Goal: Information Seeking & Learning: Check status

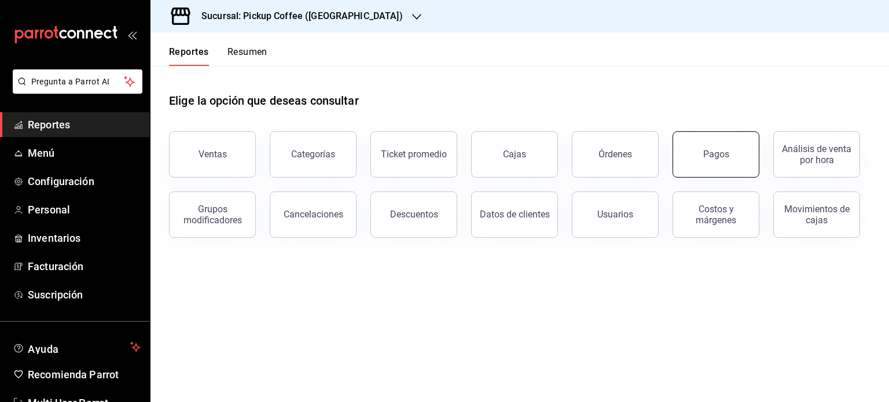
click at [731, 168] on button "Pagos" at bounding box center [715, 154] width 87 height 46
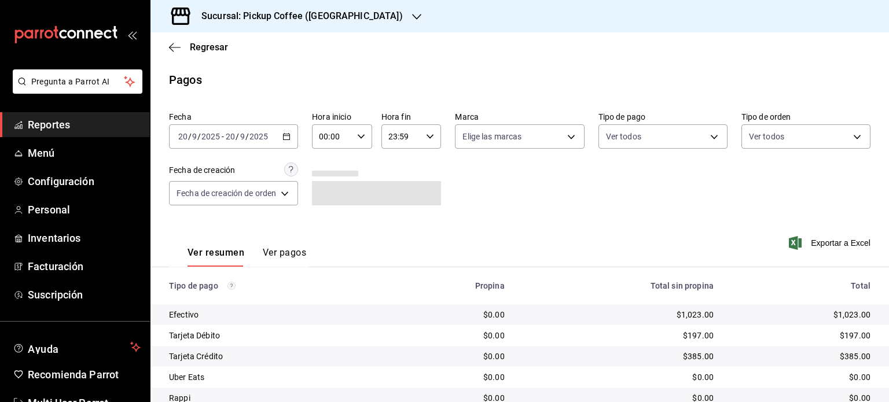
click at [290, 138] on \(Stroke\) "button" at bounding box center [286, 137] width 7 height 6
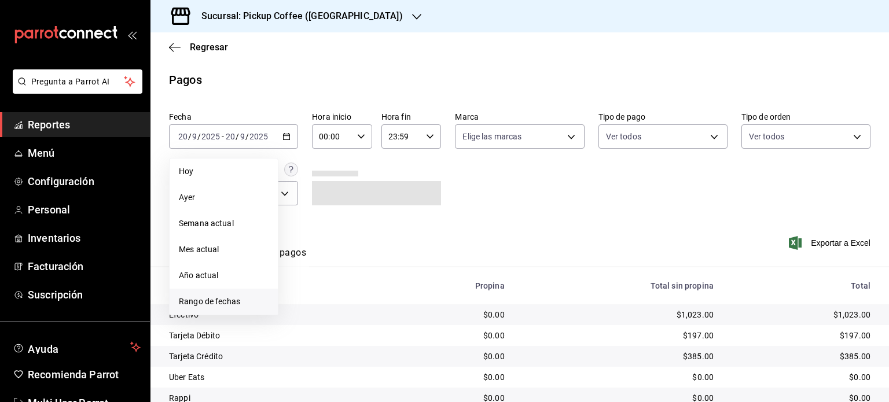
click at [210, 298] on span "Rango de fechas" at bounding box center [224, 302] width 90 height 12
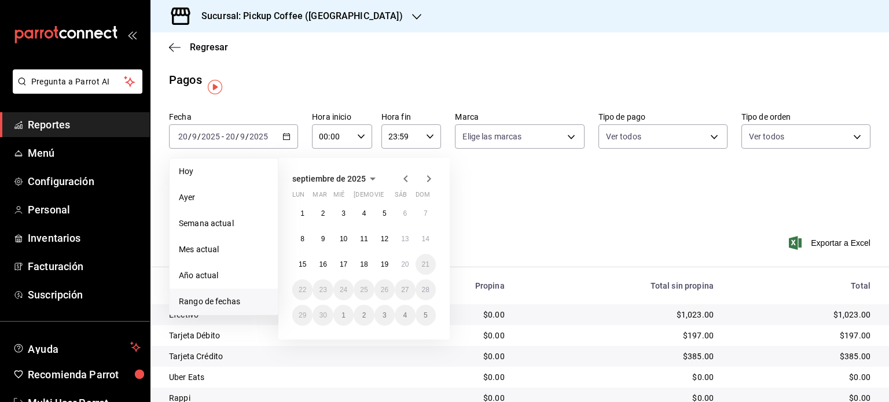
click at [226, 302] on span "Rango de fechas" at bounding box center [224, 302] width 90 height 12
click at [301, 263] on abbr "15" at bounding box center [303, 264] width 8 height 8
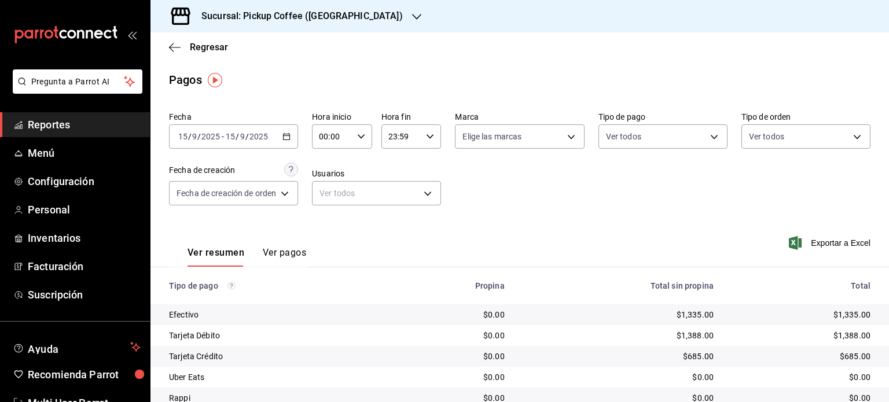
click at [363, 11] on h3 "Sucursal: Pickup Coffee (Plaza Oriente)" at bounding box center [297, 16] width 211 height 14
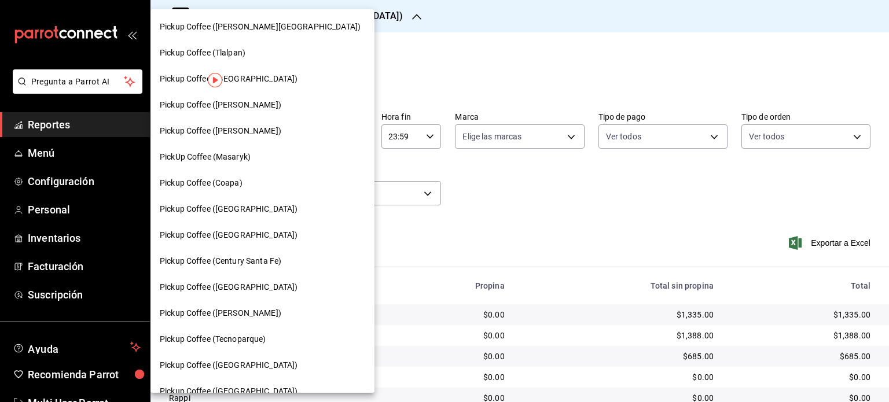
click at [254, 179] on div "Pickup Coffee (Coapa)" at bounding box center [262, 183] width 205 height 12
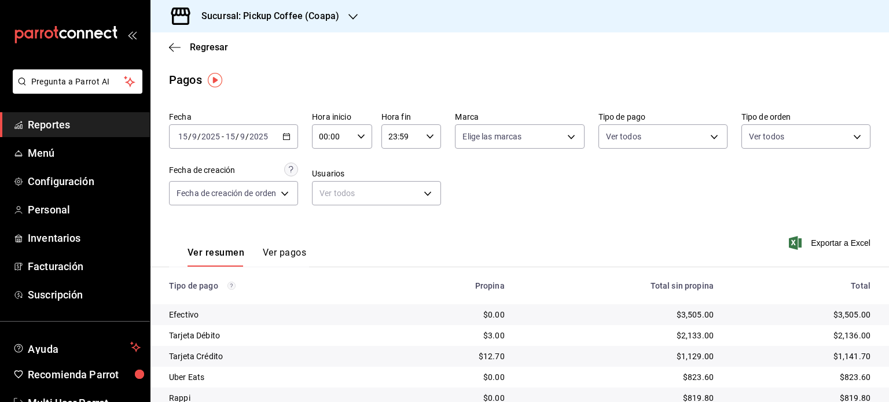
click at [325, 27] on div "Sucursal: Pickup Coffee (Coapa)" at bounding box center [261, 16] width 203 height 32
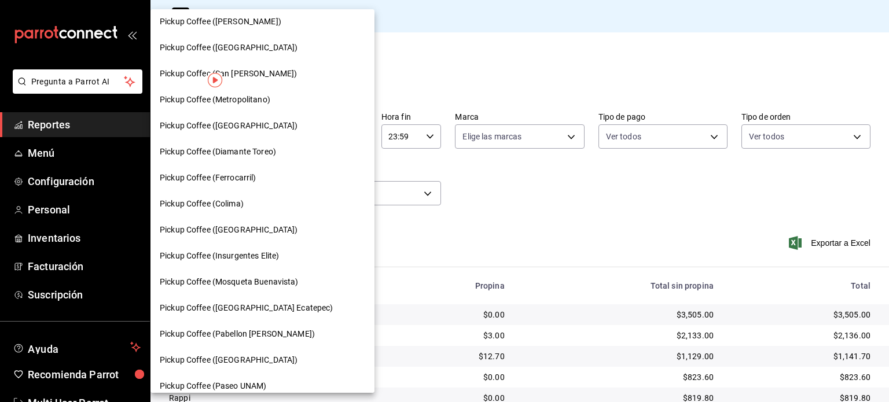
scroll to position [505, 0]
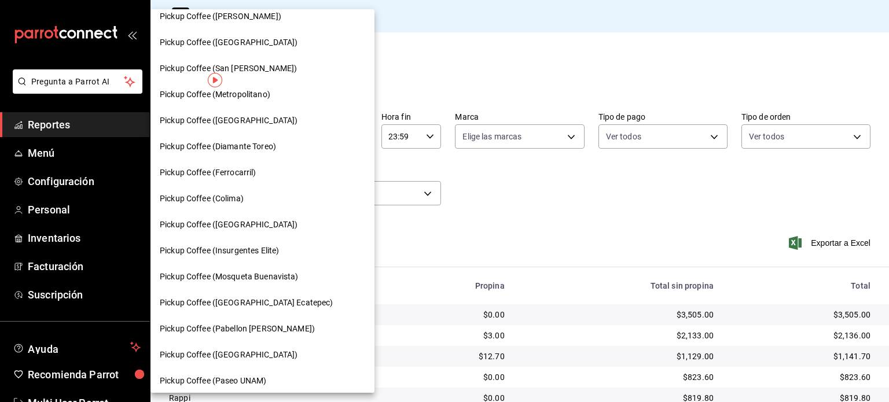
click at [277, 64] on div "Pickup Coffee (San [PERSON_NAME])" at bounding box center [262, 68] width 205 height 12
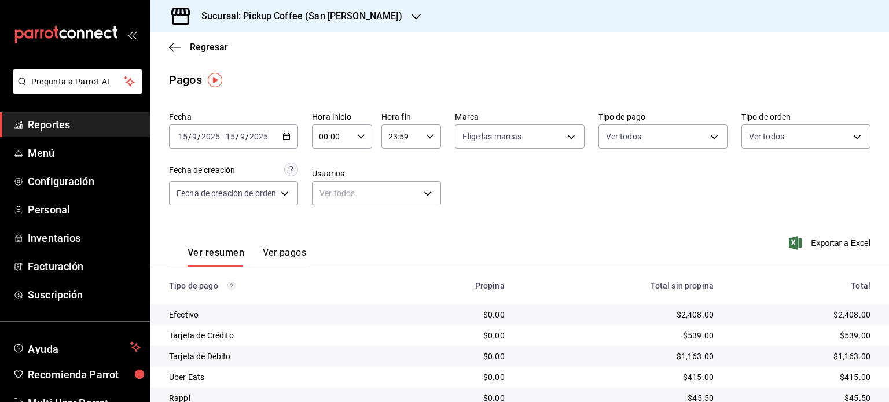
click at [364, 10] on h3 "Sucursal: Pickup Coffee (San Jeronimo)" at bounding box center [297, 16] width 210 height 14
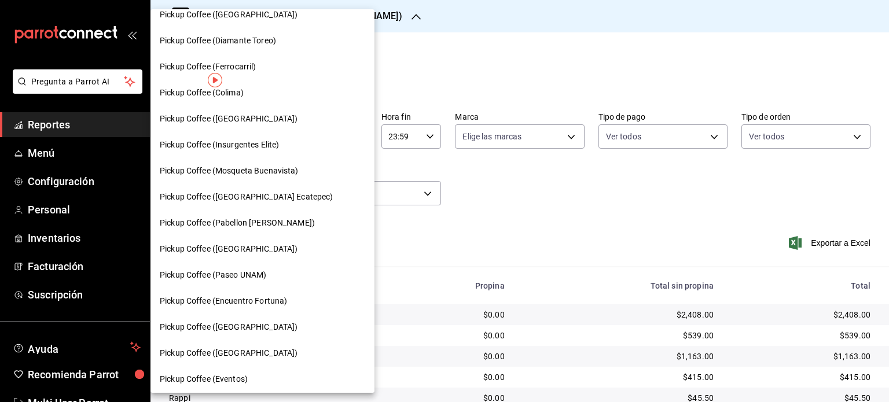
scroll to position [615, 0]
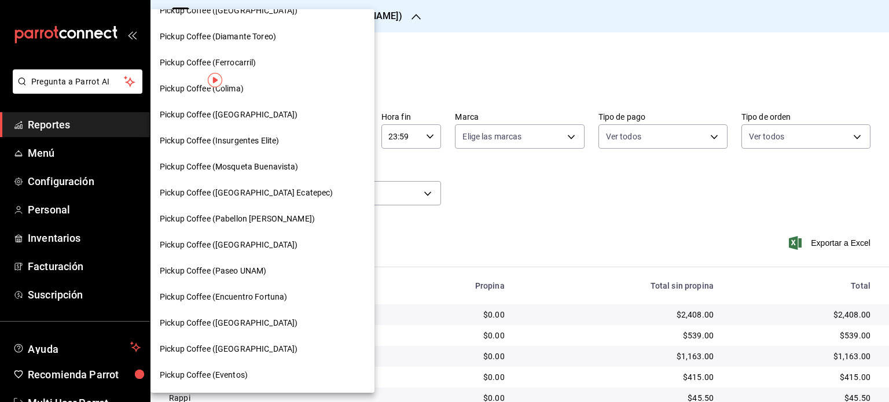
click at [260, 276] on span "Pickup Coffee (Paseo UNAM)" at bounding box center [213, 271] width 106 height 12
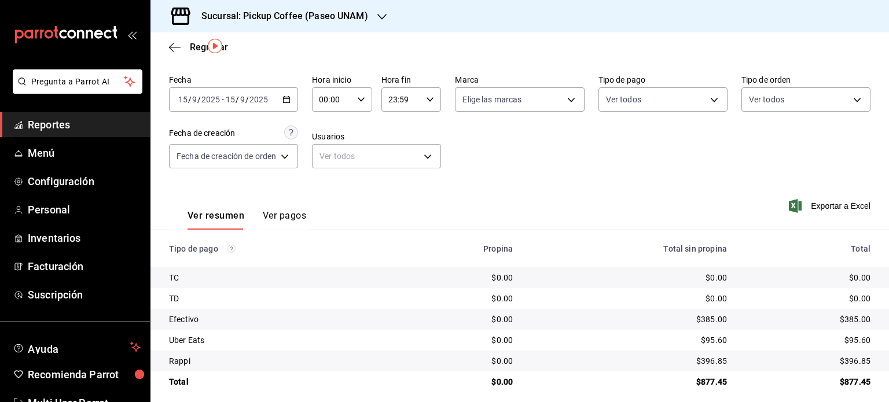
scroll to position [46, 0]
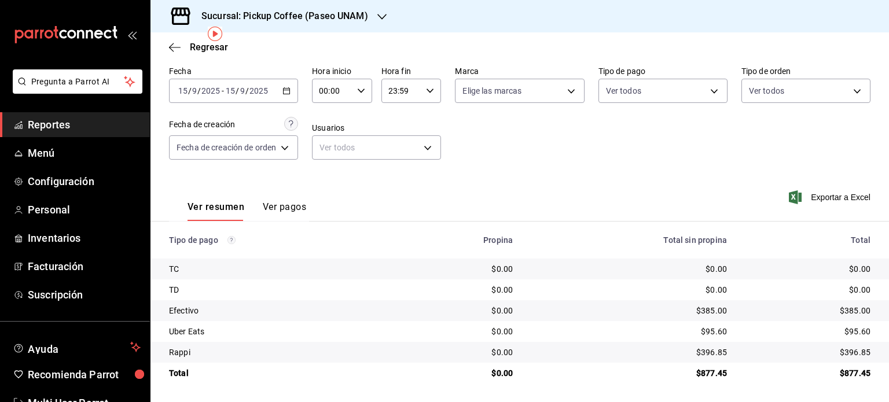
click at [294, 87] on div "2025-09-15 15 / 9 / 2025 - 2025-09-15 15 / 9 / 2025" at bounding box center [233, 91] width 129 height 24
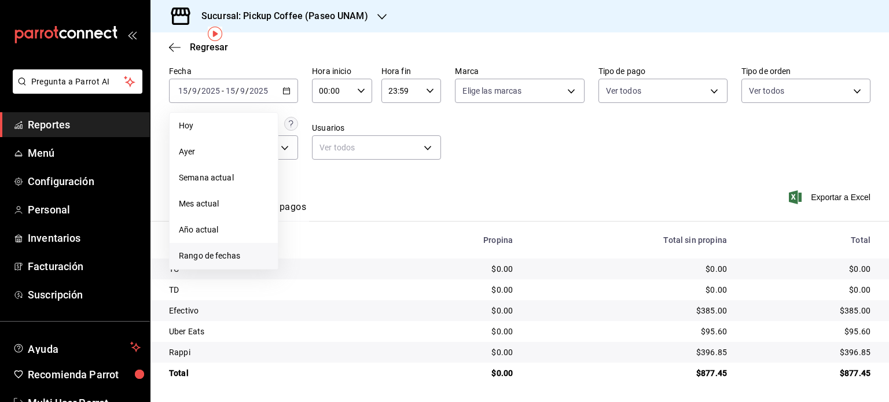
click at [215, 258] on span "Rango de fechas" at bounding box center [224, 256] width 90 height 12
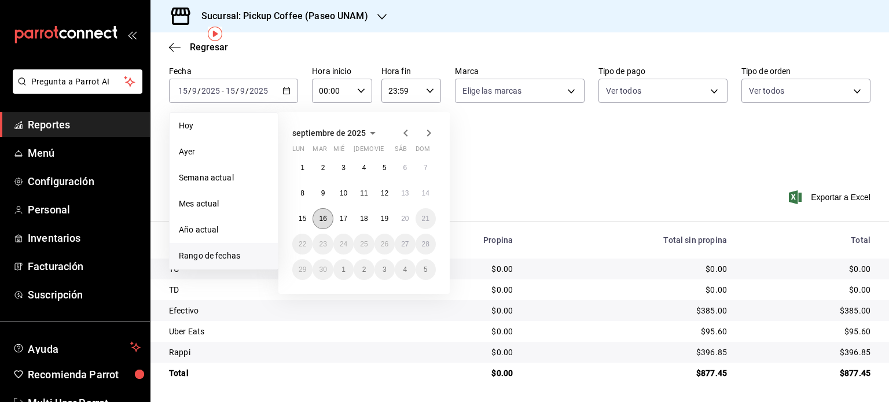
click at [324, 211] on button "16" at bounding box center [322, 218] width 20 height 21
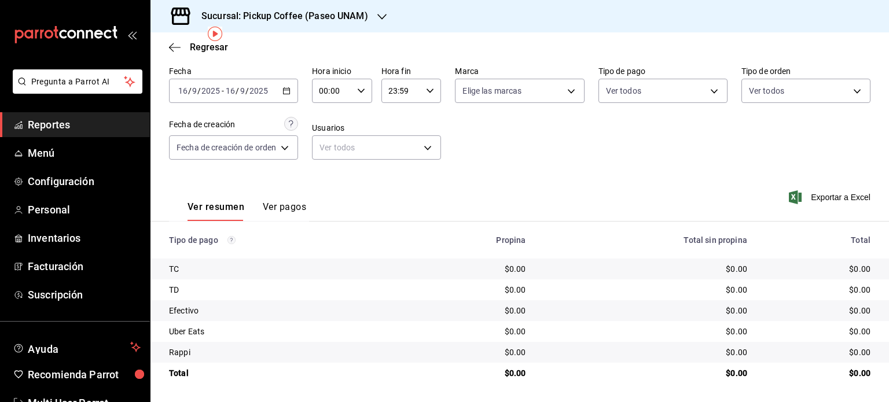
click at [361, 28] on div "Sucursal: Pickup Coffee (Paseo UNAM)" at bounding box center [275, 16] width 231 height 32
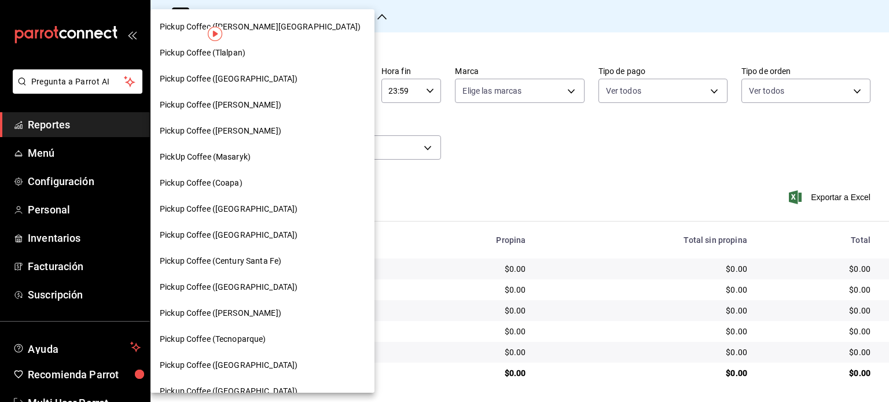
click at [381, 14] on div at bounding box center [444, 201] width 889 height 402
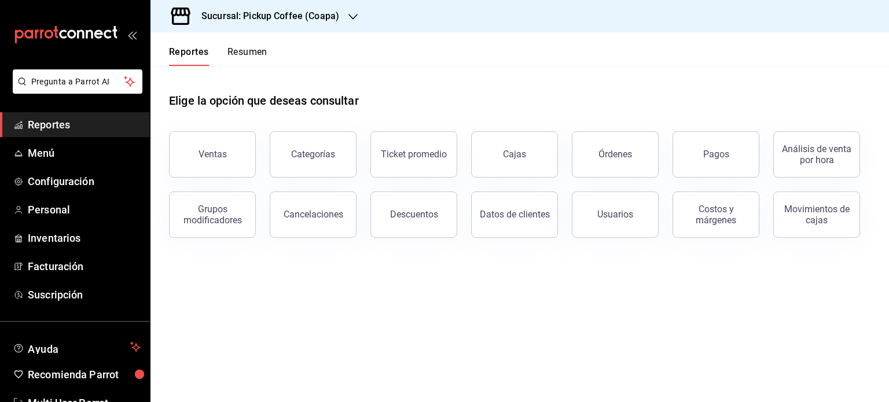
click at [371, 51] on header "Reportes Resumen" at bounding box center [519, 49] width 738 height 34
click at [375, 27] on div "Sucursal: Pickup Coffee (Coapa)" at bounding box center [519, 16] width 738 height 32
click at [373, 18] on div "Sucursal: Pickup Coffee (Coapa)" at bounding box center [519, 16] width 738 height 32
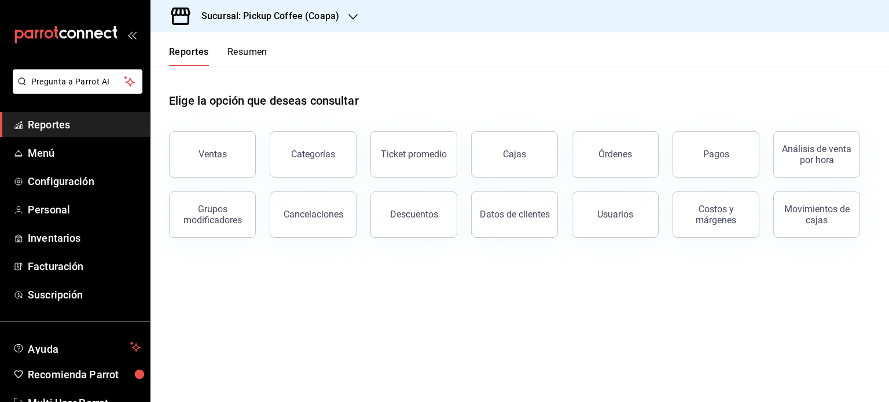
click at [373, 18] on div "Sucursal: Pickup Coffee (Coapa)" at bounding box center [519, 16] width 738 height 32
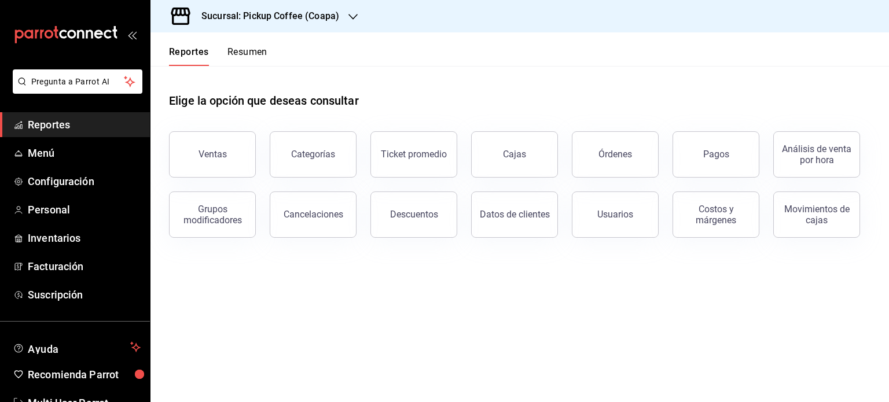
click at [343, 267] on main "Elige la opción que deseas consultar Ventas Categorías Ticket promedio Cajas Ór…" at bounding box center [519, 234] width 738 height 336
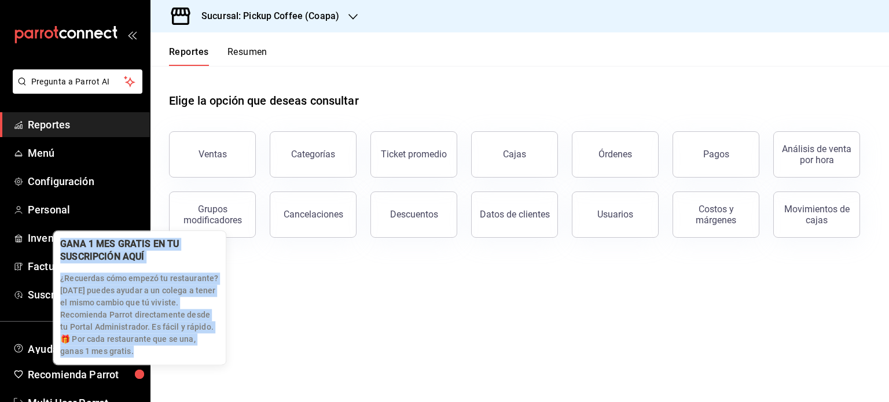
drag, startPoint x: 148, startPoint y: 345, endPoint x: 262, endPoint y: 212, distance: 175.2
click at [262, 212] on body "Pregunta a Parrot AI Reportes Menú Configuración Personal Inventarios Facturaci…" at bounding box center [444, 201] width 889 height 402
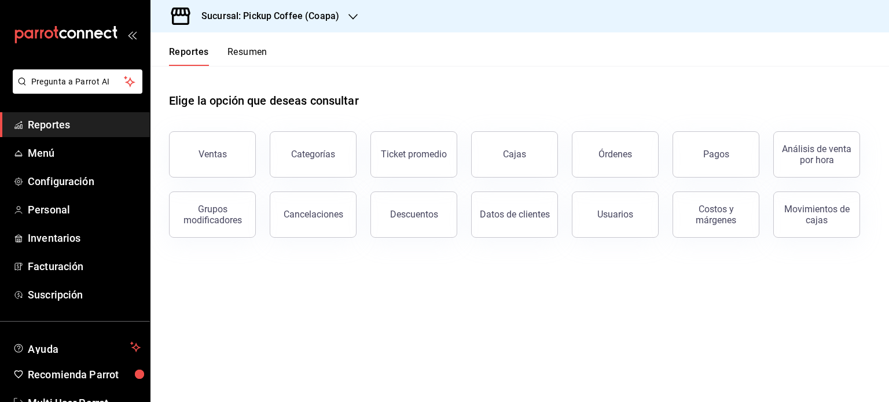
click at [290, 16] on h3 "Sucursal: Pickup Coffee (Coapa)" at bounding box center [265, 16] width 147 height 14
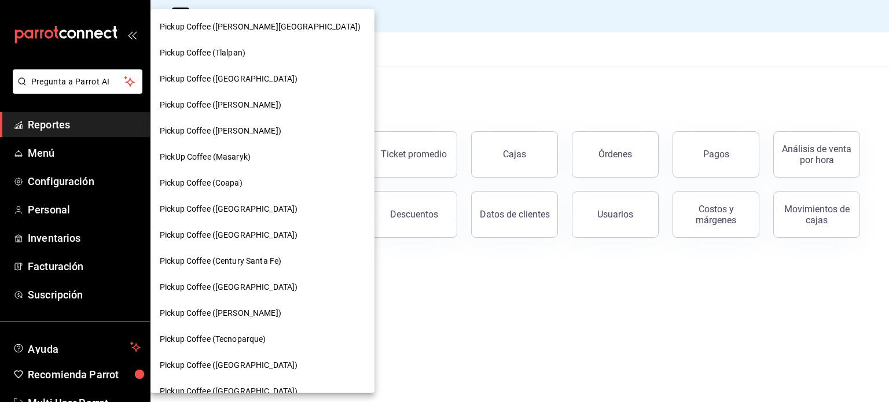
click at [290, 16] on div "Pickup Coffee ([PERSON_NAME][GEOGRAPHIC_DATA])" at bounding box center [262, 27] width 224 height 26
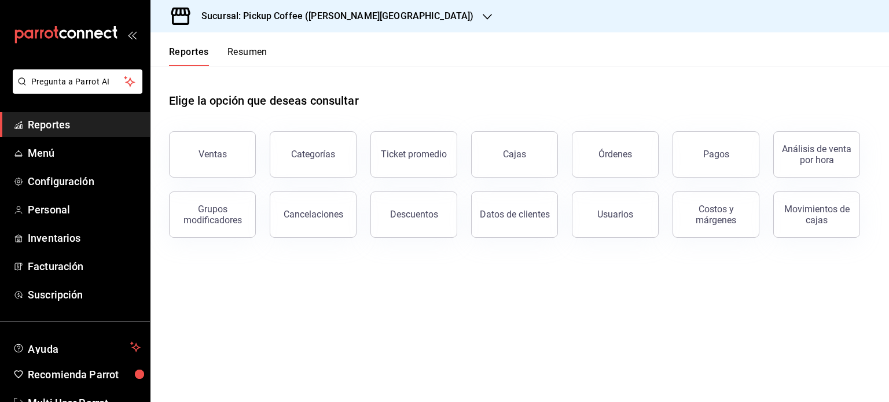
click at [343, 10] on h3 "Sucursal: Pickup Coffee (Quintana Roo)" at bounding box center [332, 16] width 281 height 14
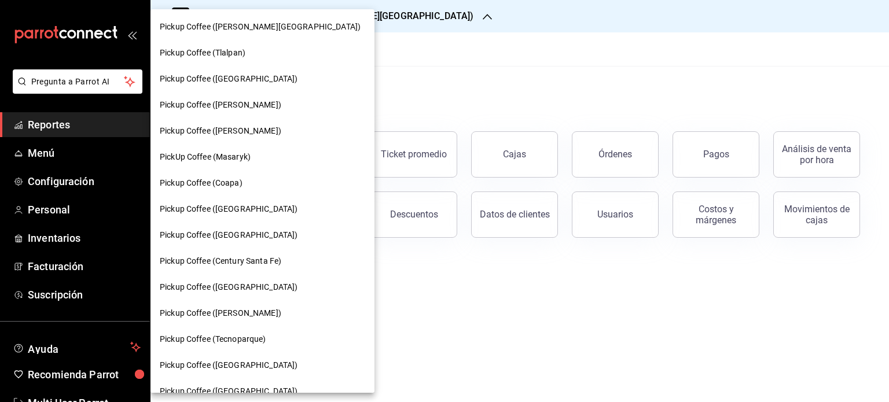
click at [251, 182] on div "Pickup Coffee (Coapa)" at bounding box center [262, 183] width 205 height 12
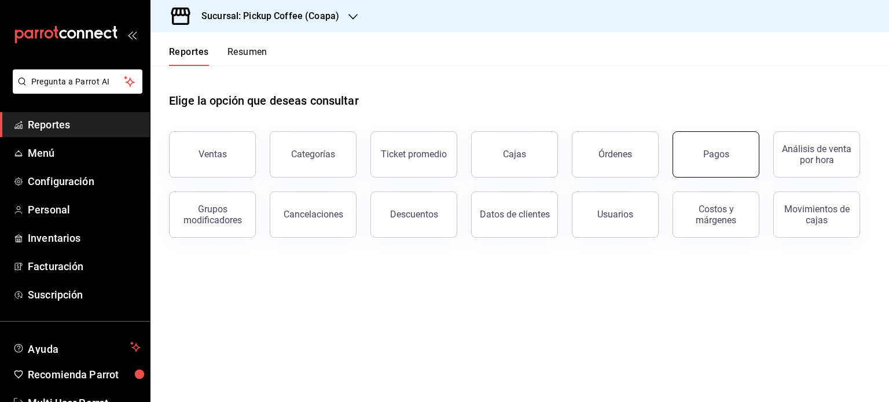
click at [720, 159] on div "Pagos" at bounding box center [716, 154] width 26 height 11
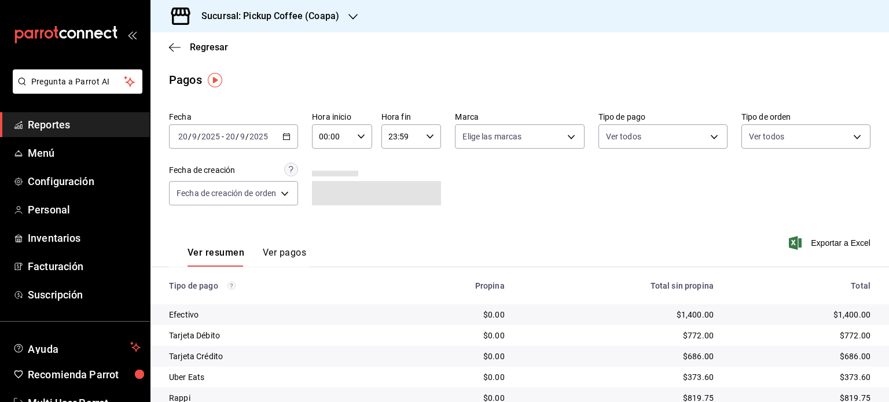
click at [282, 139] on div "2025-09-20 20 / 9 / 2025 - 2025-09-20 20 / 9 / 2025" at bounding box center [233, 136] width 129 height 24
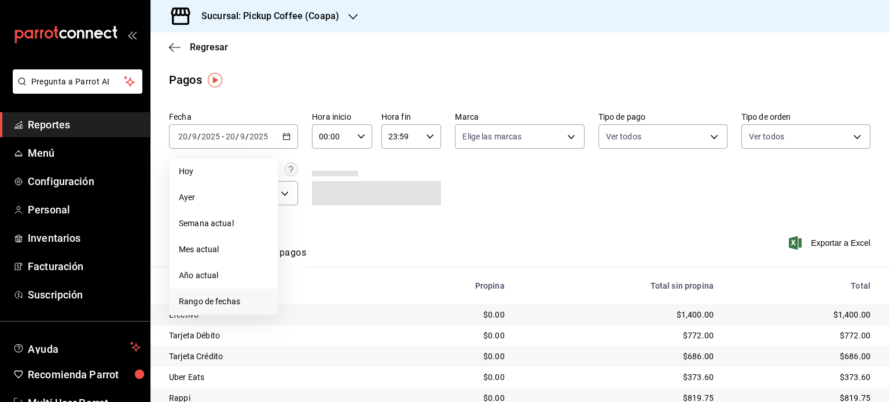
click at [240, 292] on li "Rango de fechas" at bounding box center [224, 302] width 108 height 26
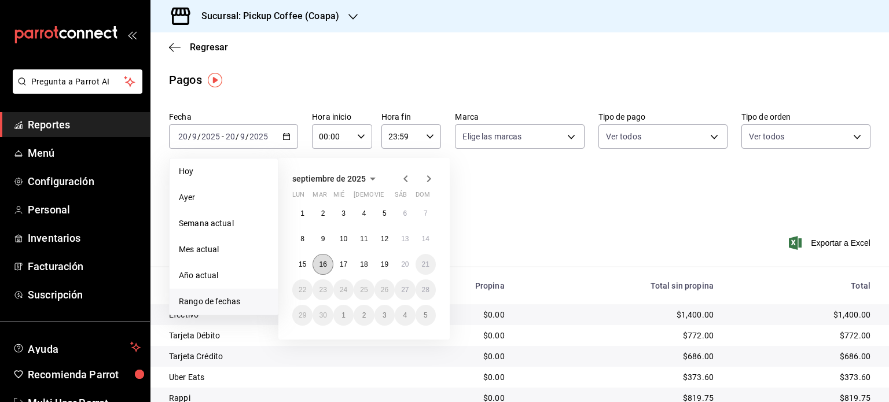
click at [327, 263] on button "16" at bounding box center [322, 264] width 20 height 21
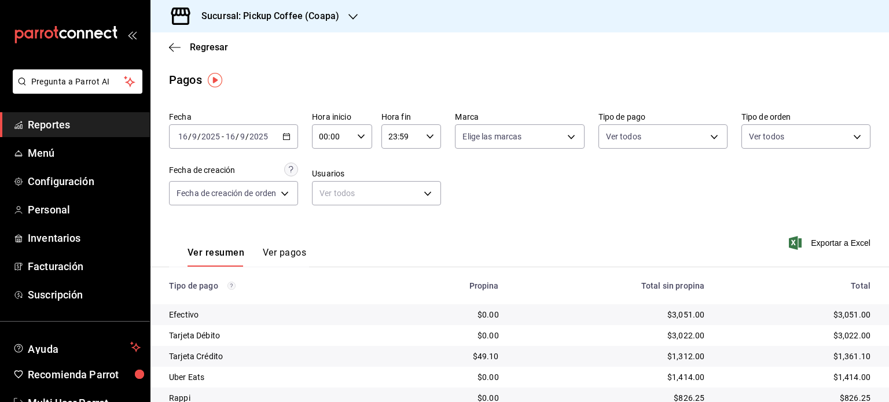
click at [346, 16] on div "Sucursal: Pickup Coffee (Coapa)" at bounding box center [261, 16] width 203 height 32
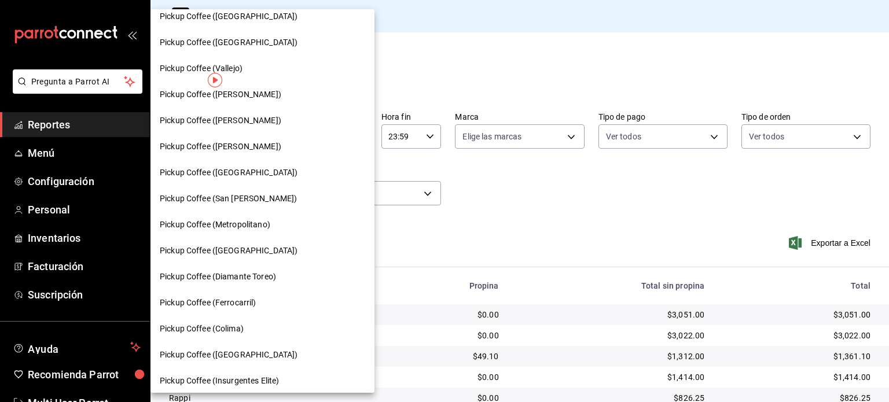
scroll to position [376, 0]
click at [278, 200] on div "Pickup Coffee (San [PERSON_NAME])" at bounding box center [262, 198] width 205 height 12
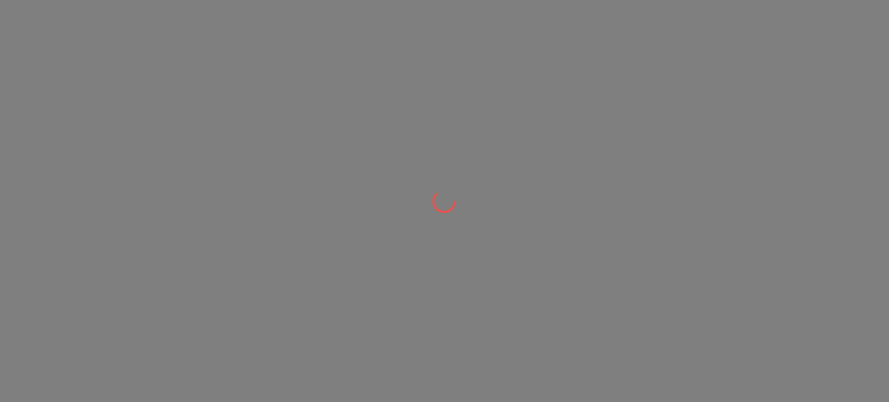
click at [278, 200] on div at bounding box center [444, 201] width 889 height 402
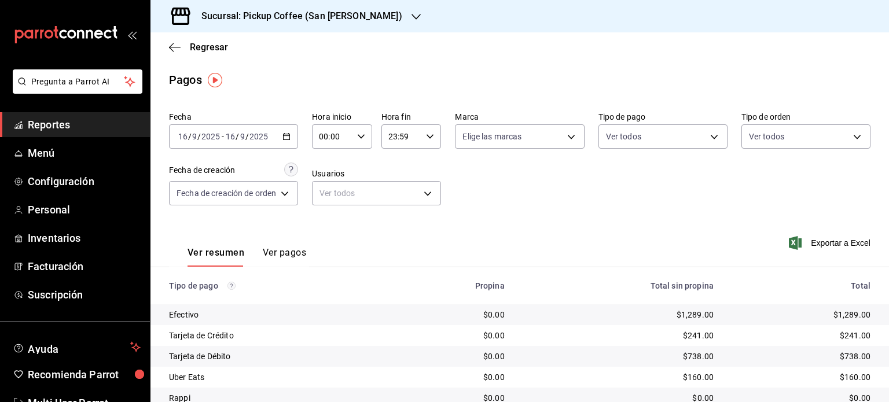
click at [372, 21] on div "Sucursal: Pickup Coffee (San Jeronimo)" at bounding box center [293, 16] width 266 height 32
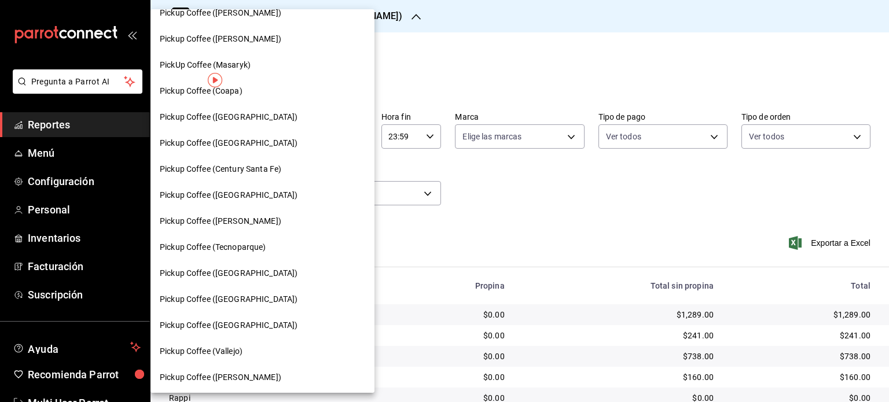
scroll to position [0, 0]
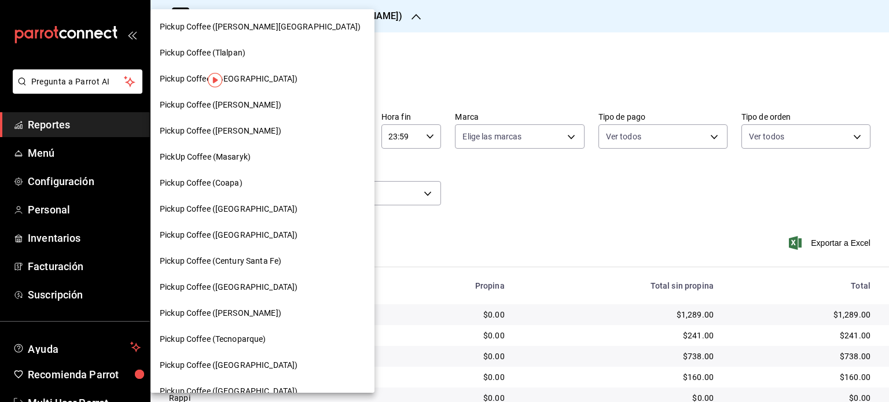
click at [251, 244] on div "Pickup Coffee ([GEOGRAPHIC_DATA])" at bounding box center [262, 235] width 224 height 26
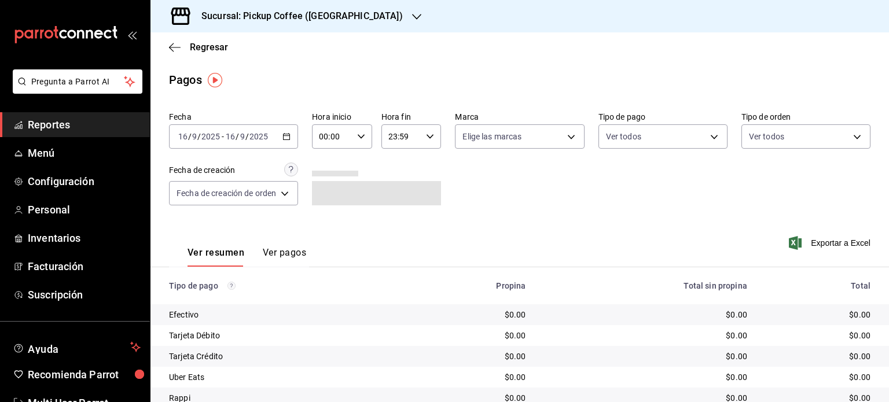
click at [332, 25] on div "Sucursal: Pickup Coffee (UNAM)" at bounding box center [293, 16] width 266 height 32
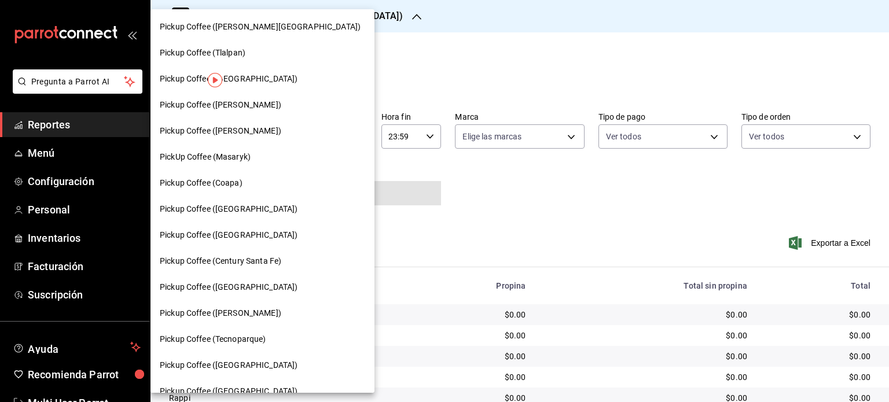
click at [268, 111] on div "Pickup Coffee ([PERSON_NAME])" at bounding box center [262, 105] width 224 height 26
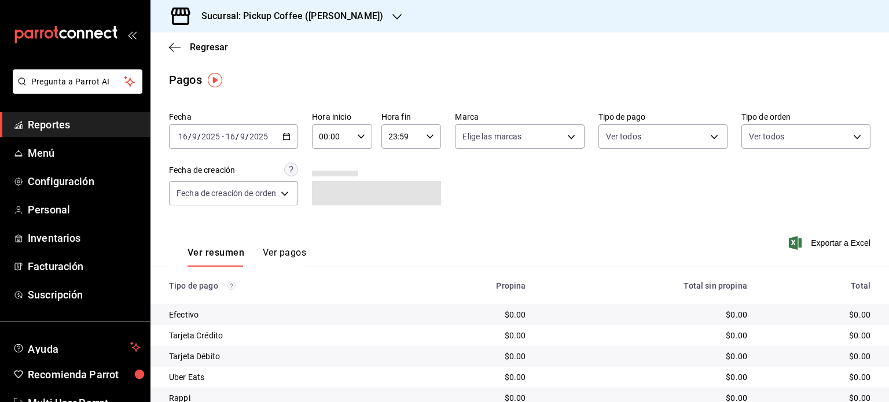
click at [354, 20] on h3 "Sucursal: Pickup Coffee ([PERSON_NAME])" at bounding box center [287, 16] width 191 height 14
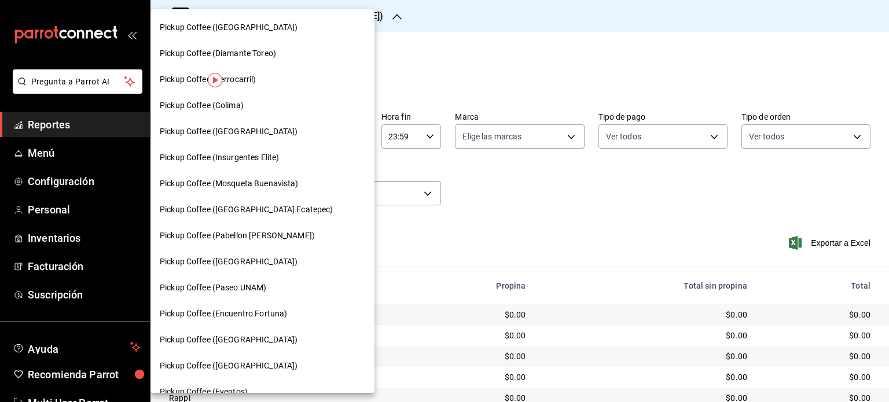
scroll to position [615, 0]
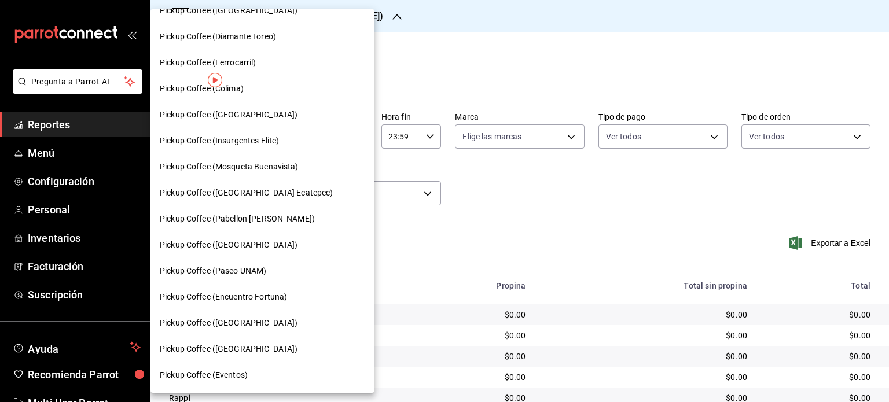
click at [373, 22] on div at bounding box center [444, 201] width 889 height 402
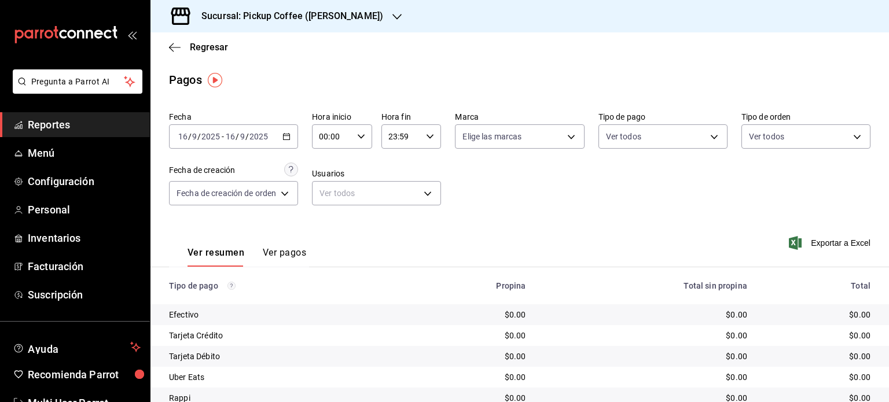
click at [373, 22] on div "Pickup Coffee ([PERSON_NAME][GEOGRAPHIC_DATA]) Pickup Coffee (Tlalpan) Pickup C…" at bounding box center [444, 201] width 889 height 402
click at [373, 22] on div "Sucursal: Pickup Coffee (Miguel Angel)" at bounding box center [283, 16] width 246 height 32
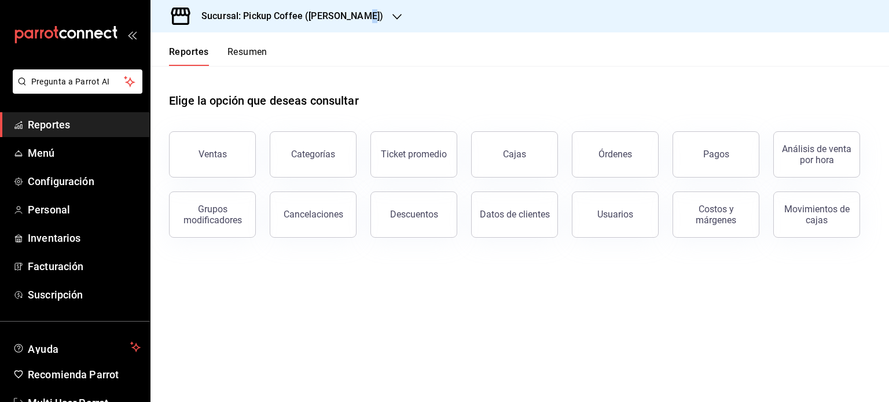
click at [362, 8] on div "Sucursal: Pickup Coffee ([PERSON_NAME])" at bounding box center [283, 16] width 246 height 32
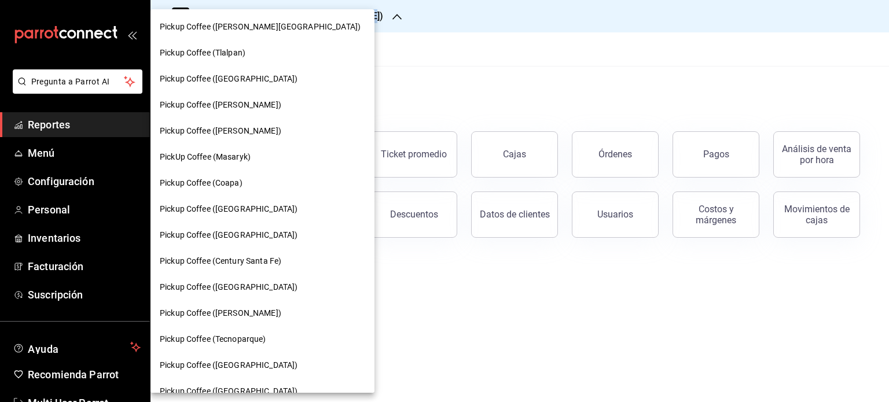
click at [262, 63] on div "Pickup Coffee (Tlalpan)" at bounding box center [262, 53] width 224 height 26
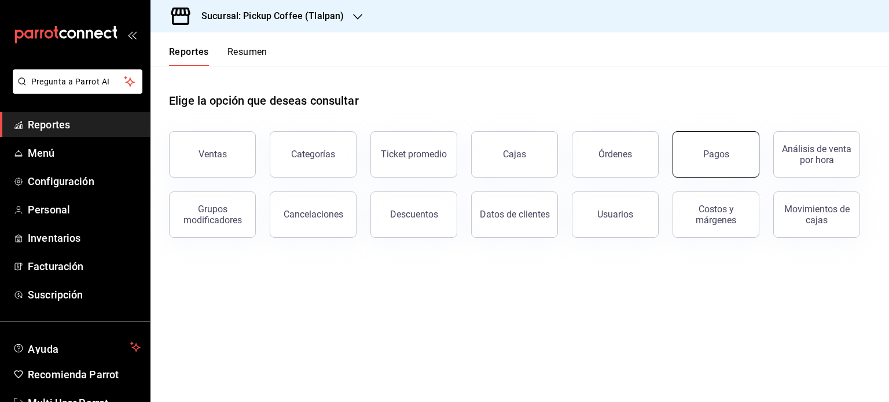
click at [701, 148] on button "Pagos" at bounding box center [715, 154] width 87 height 46
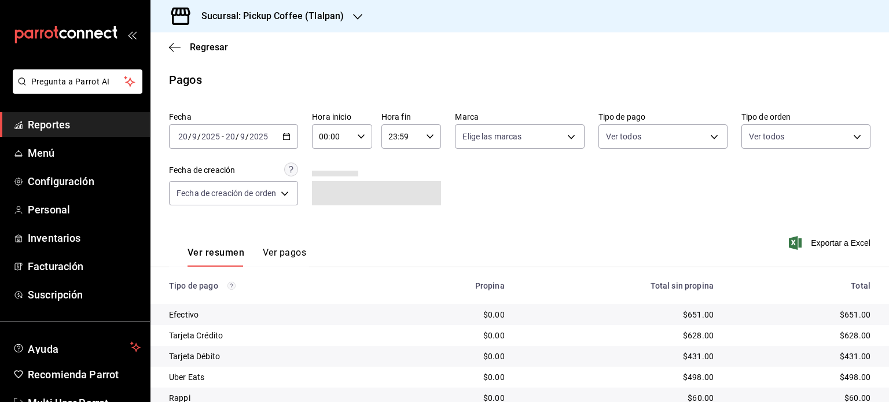
click at [297, 140] on div "2025-09-20 20 / 9 / 2025 - 2025-09-20 20 / 9 / 2025" at bounding box center [233, 136] width 129 height 24
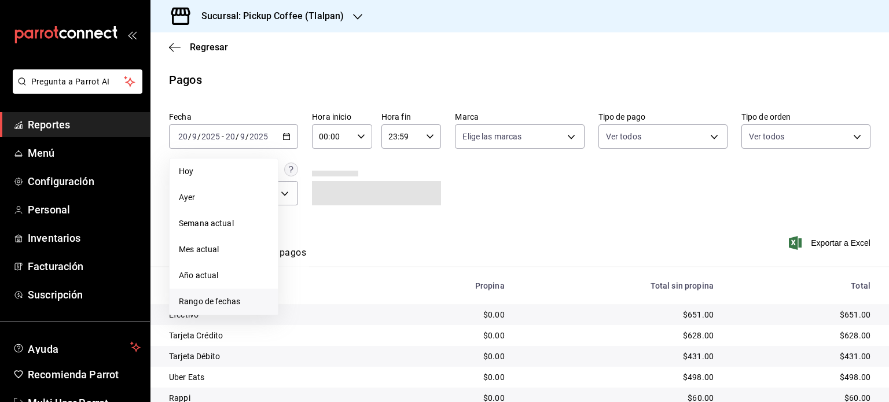
click at [244, 300] on span "Rango de fechas" at bounding box center [224, 302] width 90 height 12
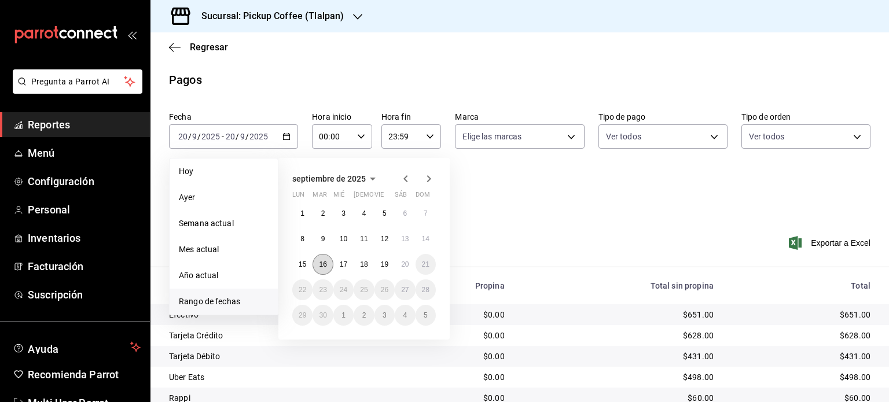
click at [319, 266] on abbr "16" at bounding box center [323, 264] width 8 height 8
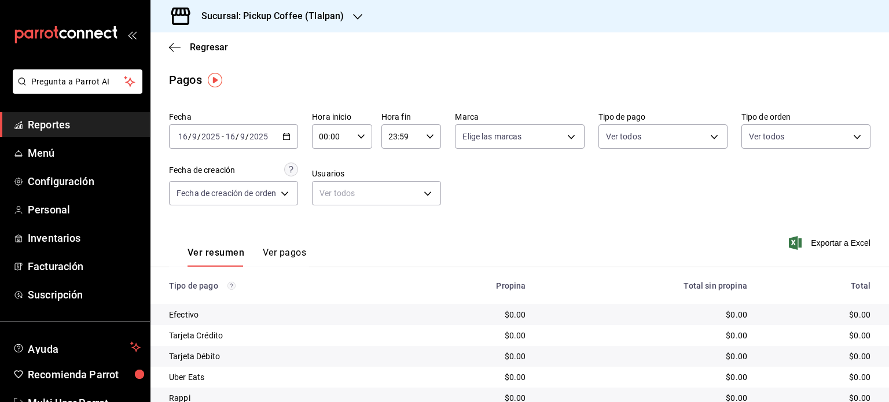
click at [352, 7] on div "Sucursal: Pickup Coffee (Tlalpan)" at bounding box center [263, 16] width 207 height 32
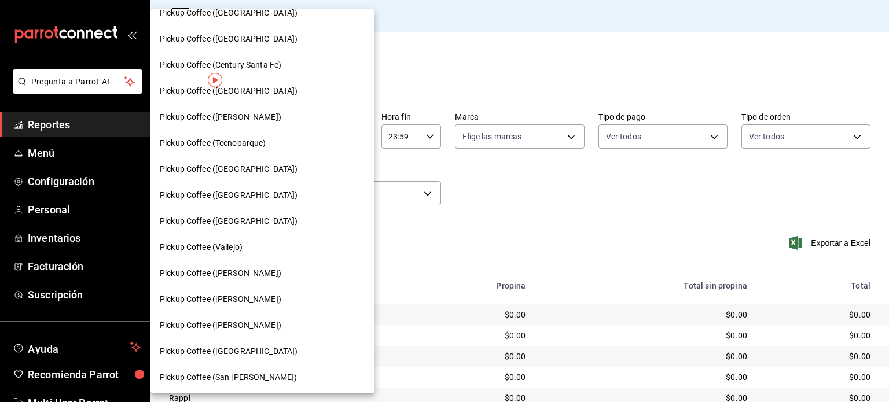
scroll to position [203, 0]
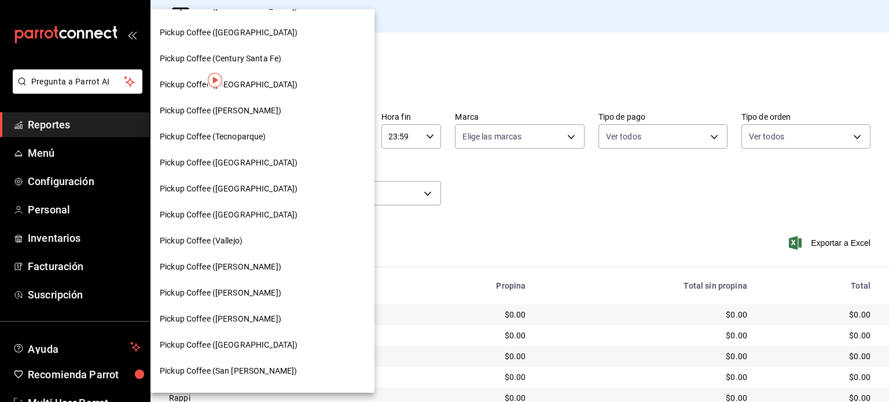
click at [274, 215] on div "Pickup Coffee ([GEOGRAPHIC_DATA])" at bounding box center [262, 215] width 205 height 12
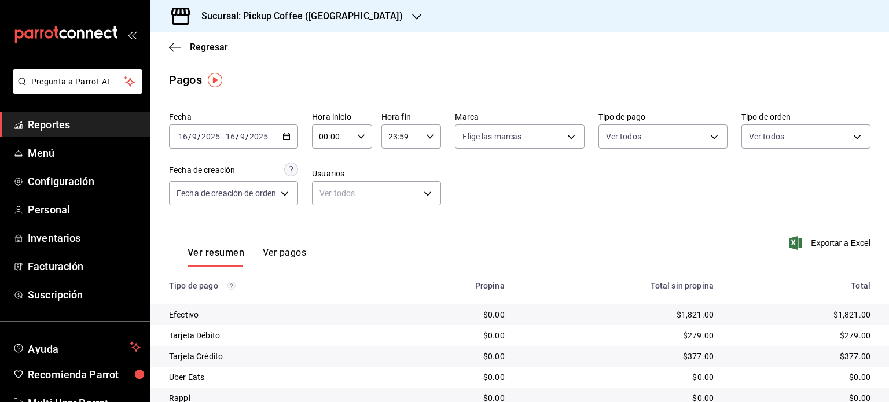
click at [366, 30] on div "Sucursal: Pickup Coffee ([GEOGRAPHIC_DATA])" at bounding box center [293, 16] width 266 height 32
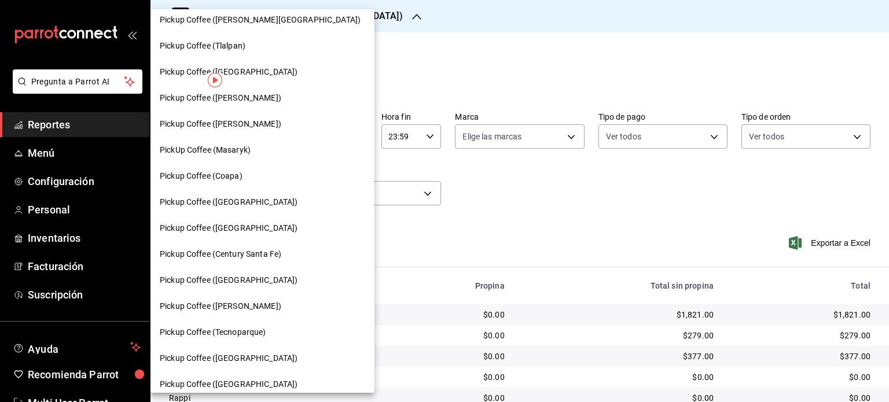
scroll to position [2, 0]
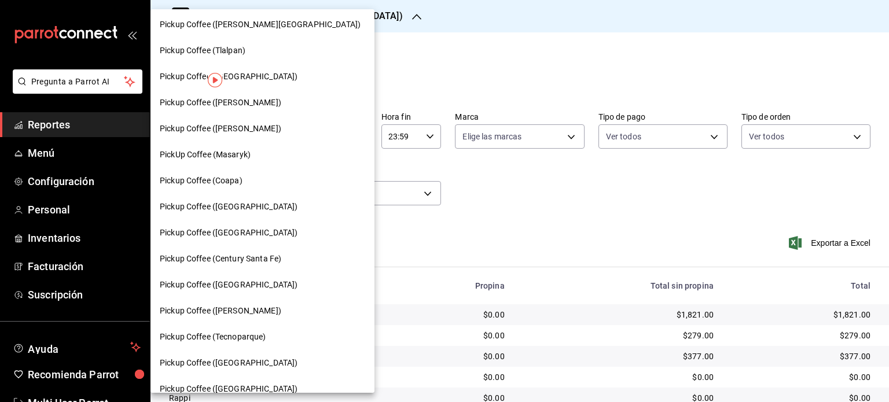
click at [238, 181] on span "Pickup Coffee (Coapa)" at bounding box center [201, 181] width 83 height 12
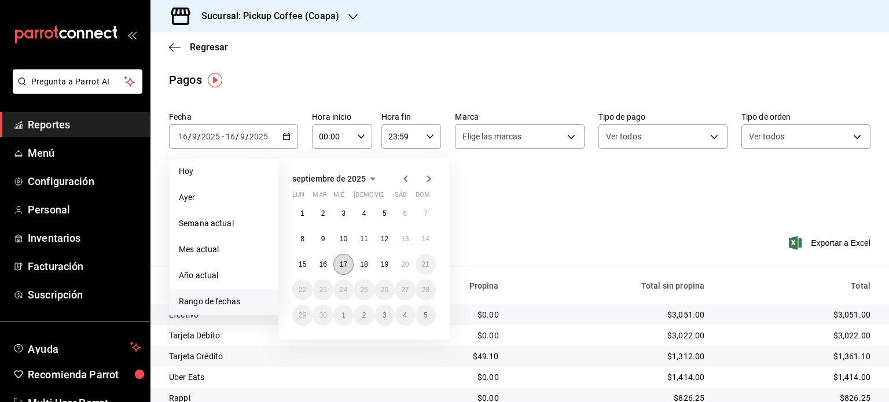
click at [340, 268] on button "17" at bounding box center [343, 264] width 20 height 21
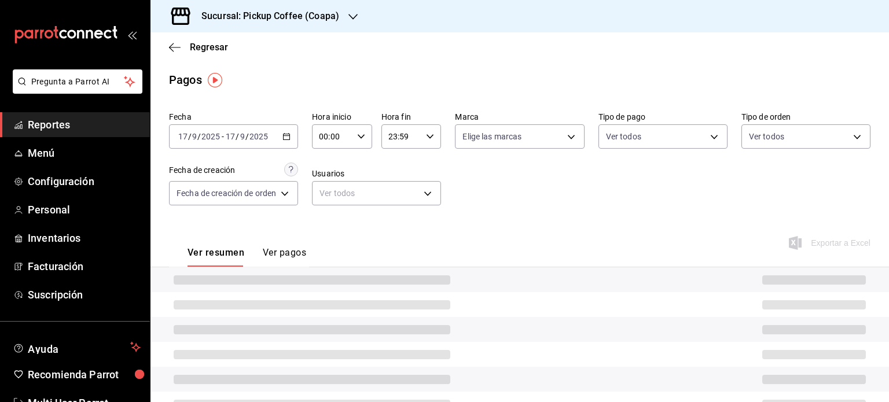
click at [340, 268] on div at bounding box center [519, 279] width 738 height 25
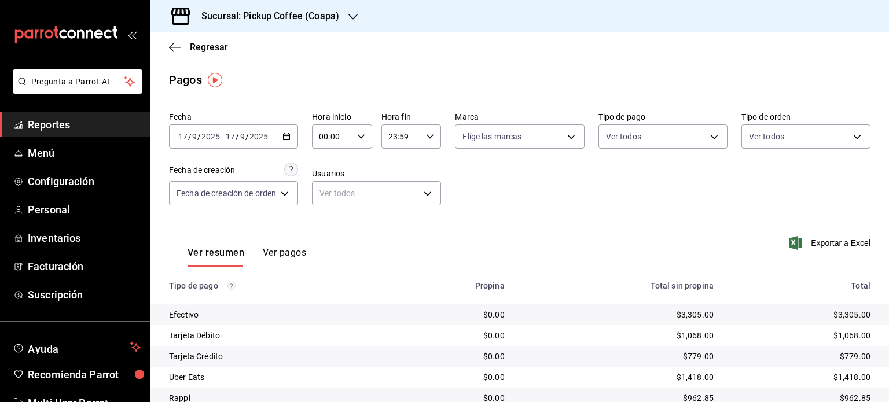
click at [340, 21] on div "Sucursal: Pickup Coffee (Coapa)" at bounding box center [261, 16] width 203 height 32
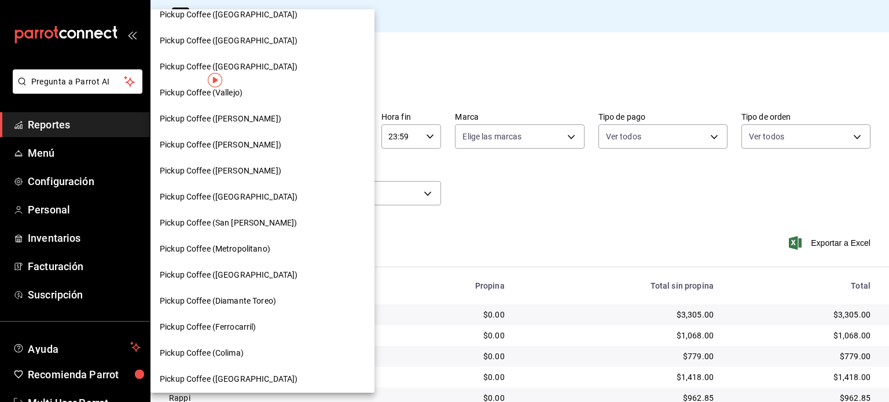
scroll to position [367, 0]
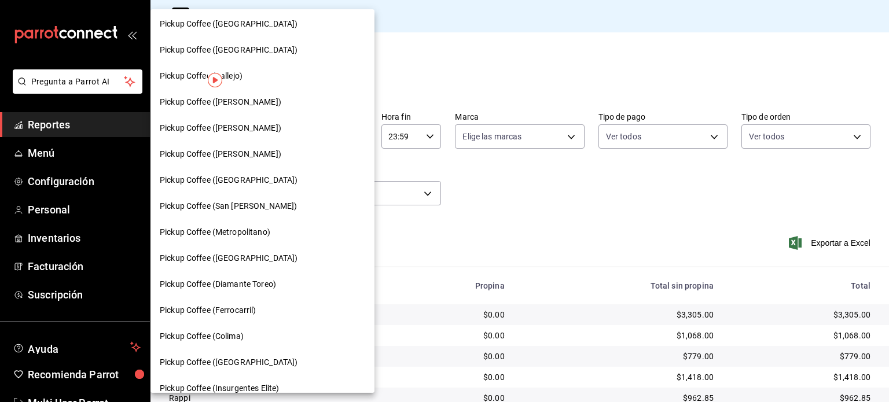
click at [279, 199] on div "Pickup Coffee (San [PERSON_NAME])" at bounding box center [262, 206] width 224 height 26
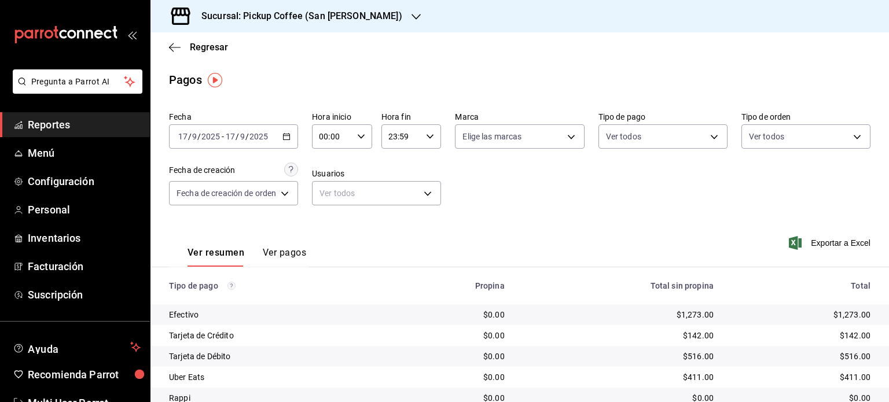
click at [371, 17] on div "Sucursal: Pickup Coffee (San Jeronimo)" at bounding box center [293, 16] width 266 height 32
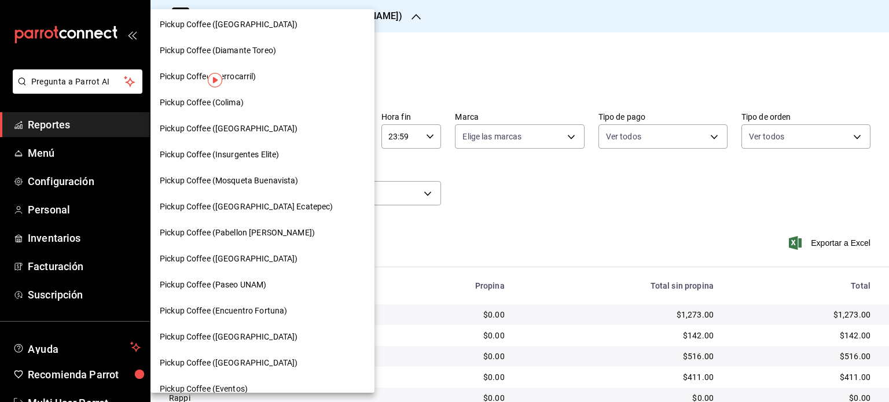
scroll to position [602, 0]
click at [275, 282] on div "Pickup Coffee (Paseo UNAM)" at bounding box center [262, 284] width 205 height 12
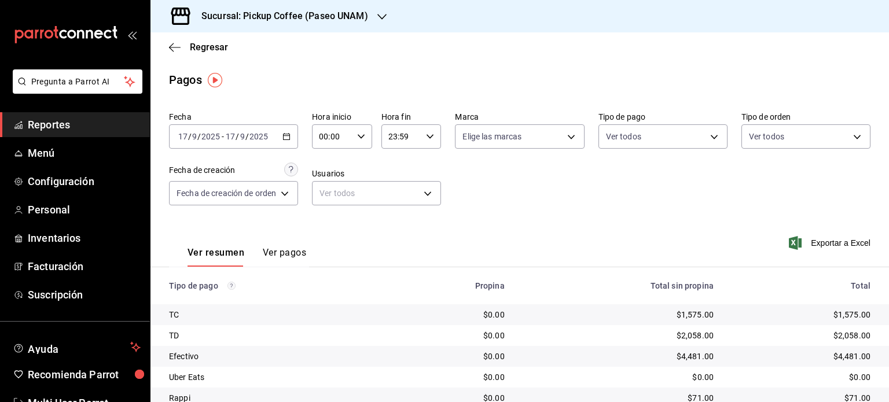
click at [365, 9] on h3 "Sucursal: Pickup Coffee (Paseo UNAM)" at bounding box center [280, 16] width 176 height 14
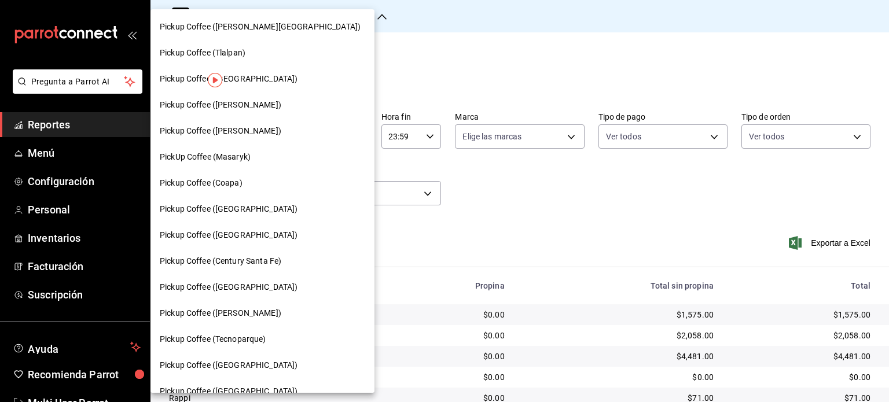
click at [263, 242] on div "Pickup Coffee ([GEOGRAPHIC_DATA])" at bounding box center [262, 235] width 224 height 26
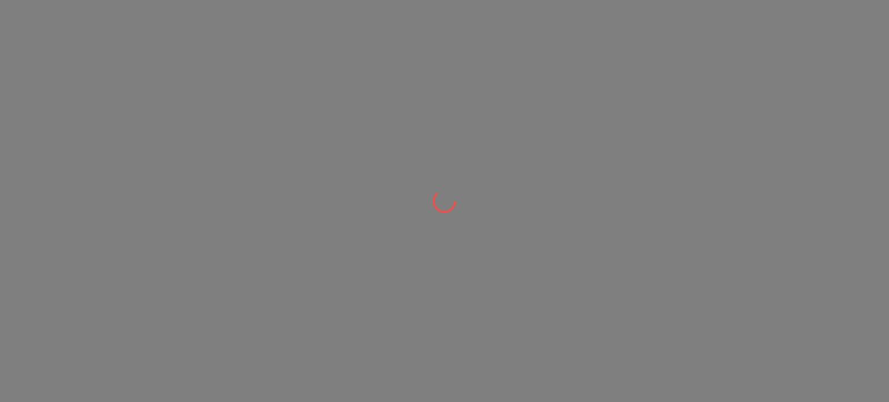
click at [263, 242] on div at bounding box center [444, 201] width 889 height 402
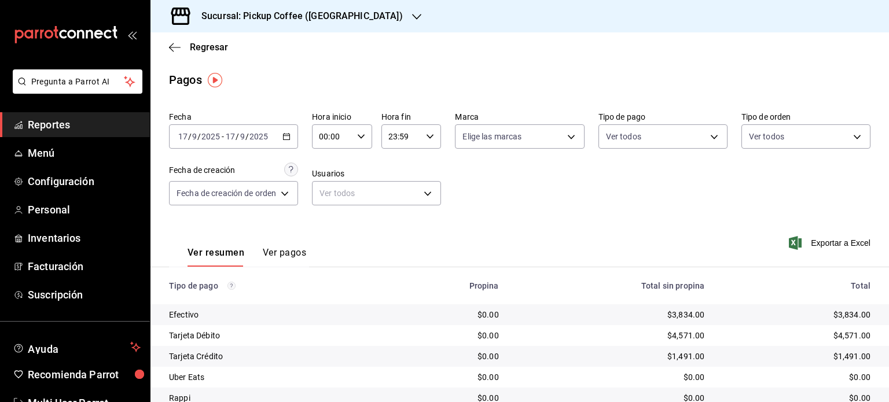
click at [347, 12] on div "Sucursal: Pickup Coffee (UNAM)" at bounding box center [293, 16] width 266 height 32
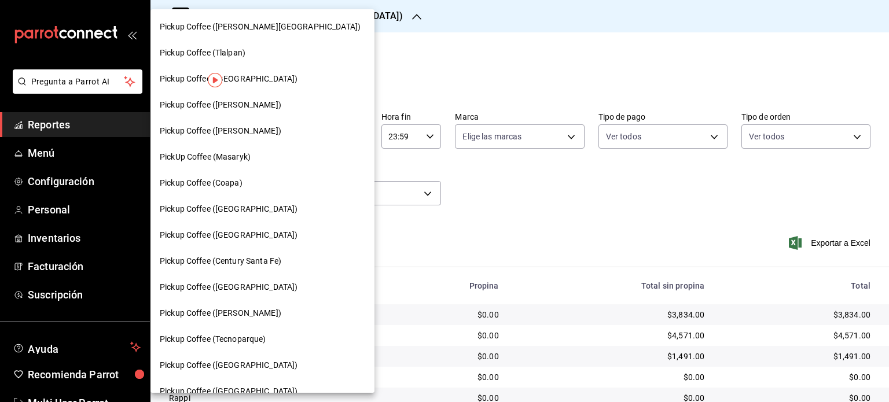
click at [347, 12] on div at bounding box center [444, 201] width 889 height 402
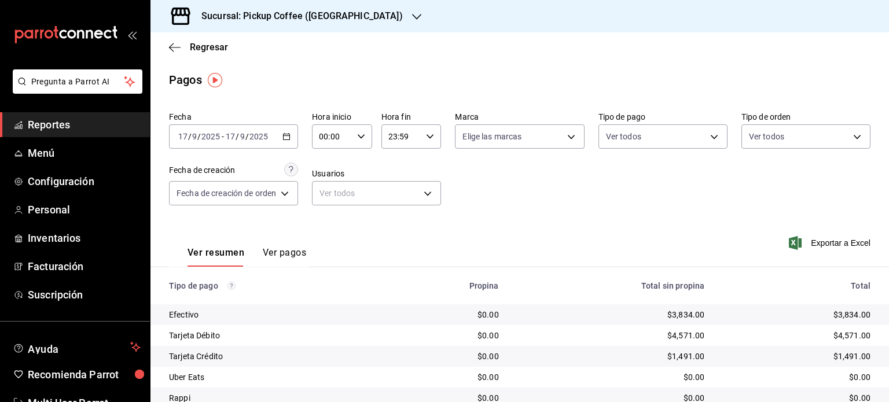
click at [347, 12] on div "Pickup Coffee ([PERSON_NAME][GEOGRAPHIC_DATA]) Pickup Coffee (Tlalpan) Pickup C…" at bounding box center [444, 201] width 889 height 402
click at [412, 20] on icon "button" at bounding box center [416, 16] width 9 height 9
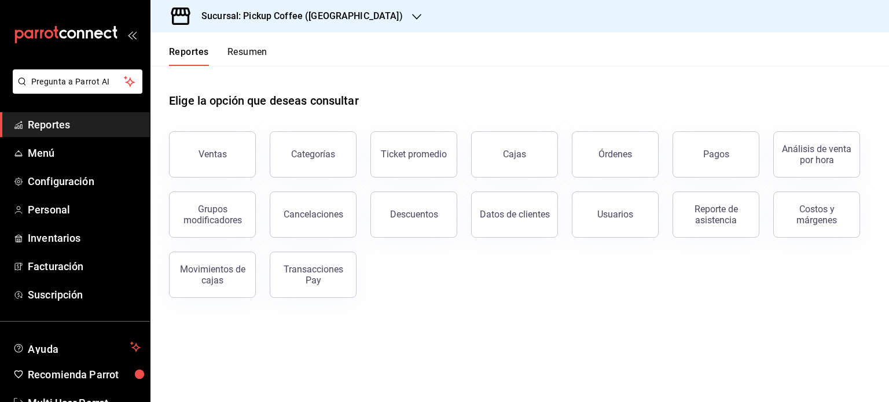
click at [334, 13] on h3 "Sucursal: Pickup Coffee ([GEOGRAPHIC_DATA])" at bounding box center [297, 16] width 211 height 14
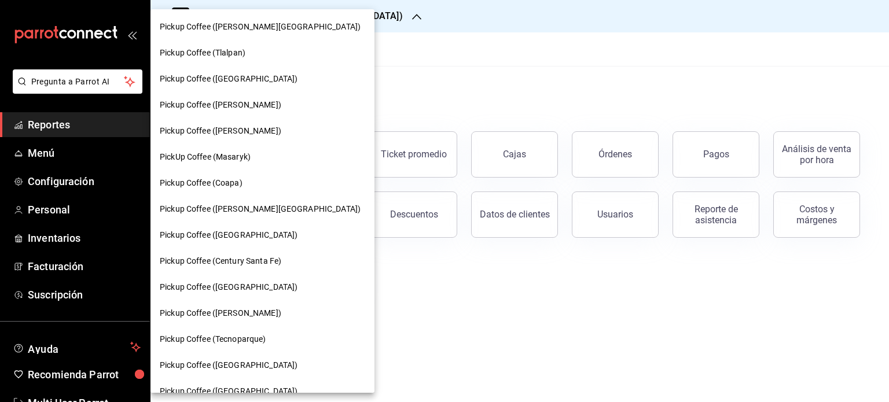
click at [271, 101] on div "Pickup Coffee ([PERSON_NAME])" at bounding box center [262, 105] width 205 height 12
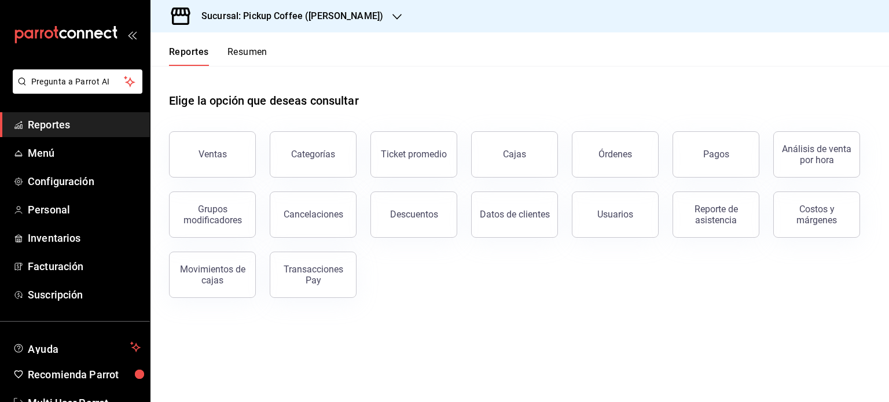
click at [729, 150] on button "Pagos" at bounding box center [715, 154] width 87 height 46
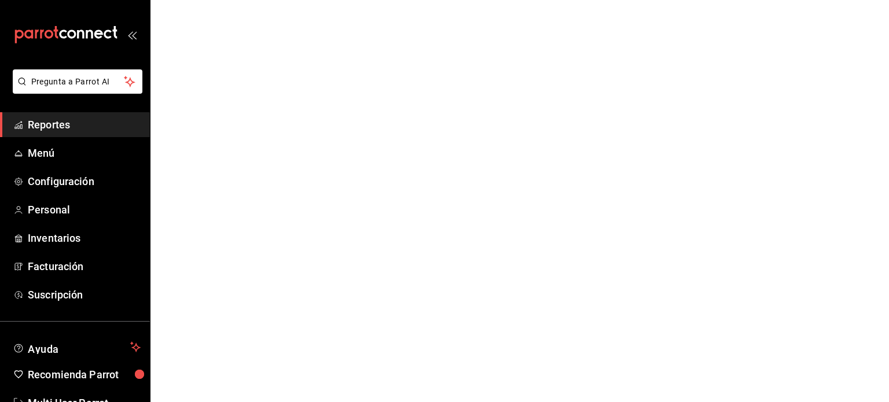
drag, startPoint x: 535, startPoint y: 208, endPoint x: 584, endPoint y: 36, distance: 179.1
click at [584, 0] on html "Pregunta a Parrot AI Reportes Menú Configuración Personal Inventarios Facturaci…" at bounding box center [444, 0] width 889 height 0
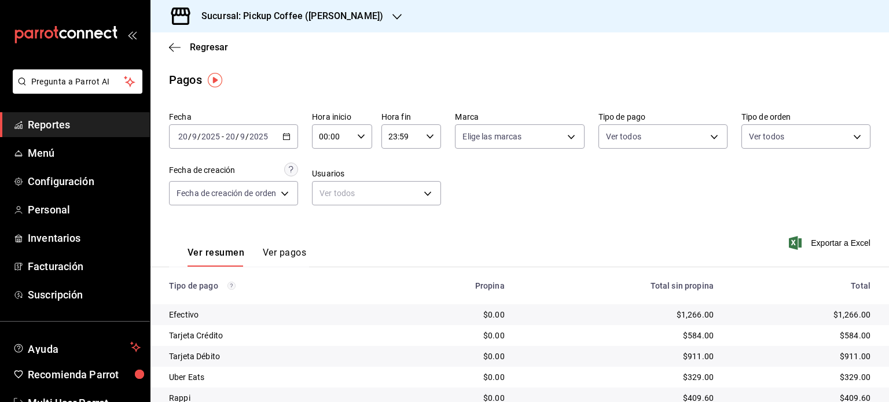
click at [285, 141] on icon "button" at bounding box center [286, 136] width 8 height 8
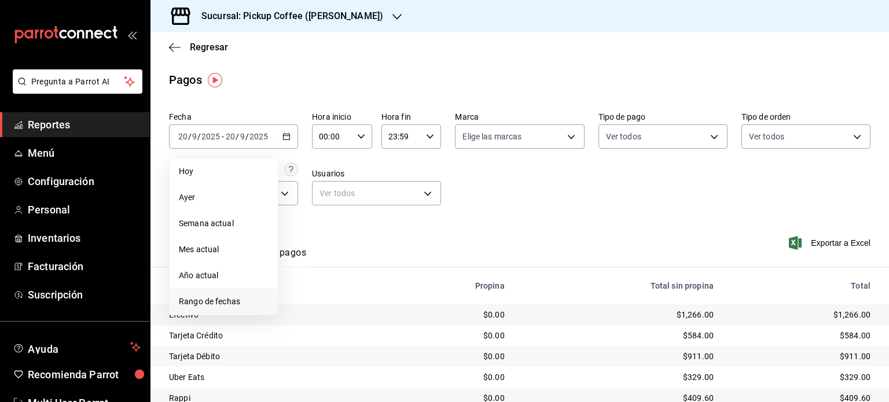
click at [220, 307] on span "Rango de fechas" at bounding box center [224, 302] width 90 height 12
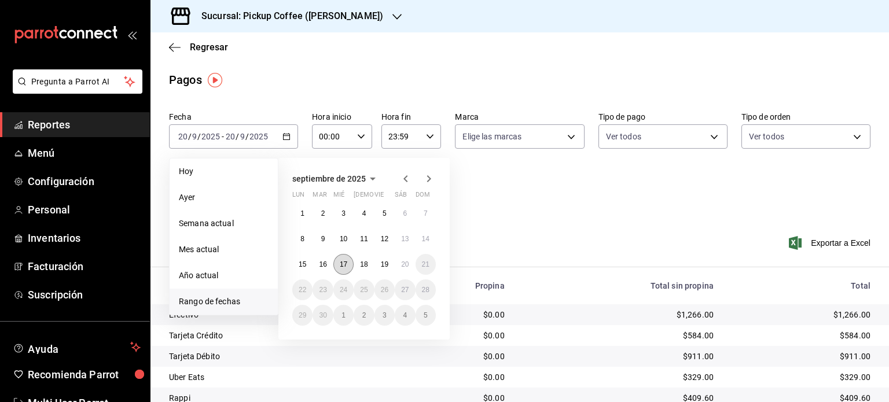
click at [341, 260] on abbr "17" at bounding box center [344, 264] width 8 height 8
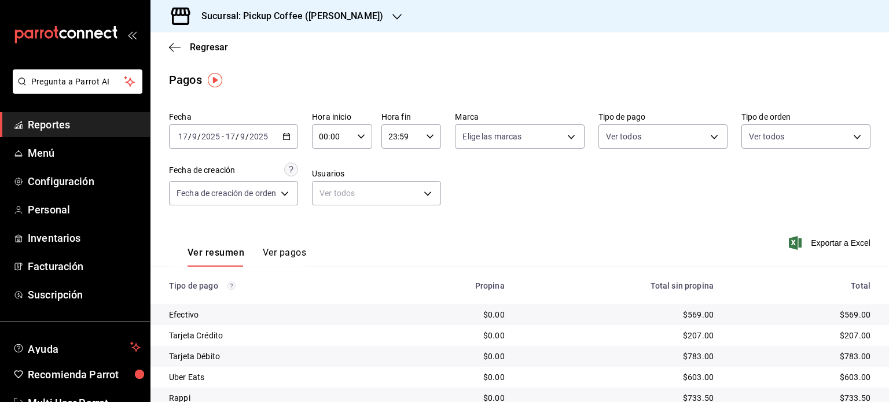
click at [354, 22] on h3 "Sucursal: Pickup Coffee (Miguel Angel)" at bounding box center [287, 16] width 191 height 14
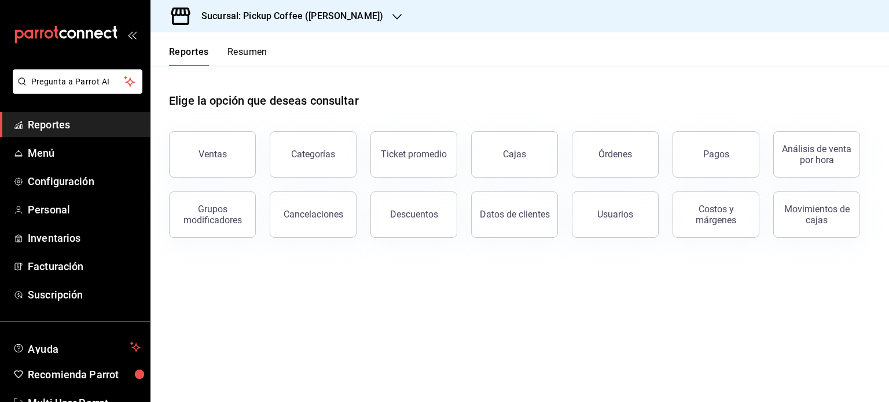
click at [352, 10] on h3 "Sucursal: Pickup Coffee ([PERSON_NAME])" at bounding box center [287, 16] width 191 height 14
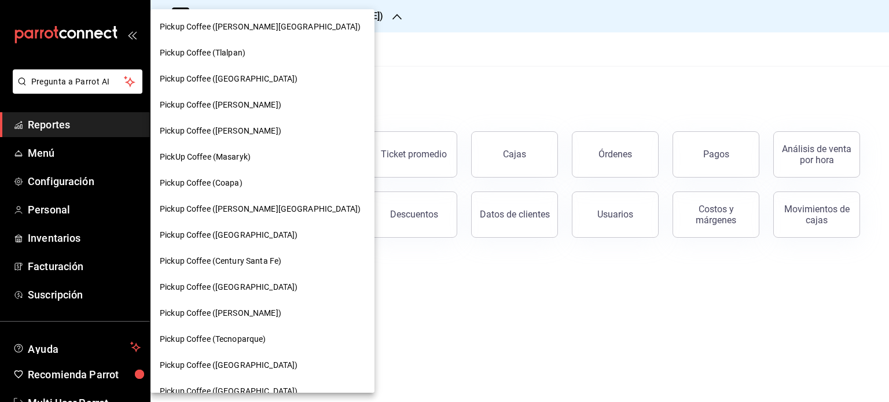
click at [366, 13] on div at bounding box center [444, 201] width 889 height 402
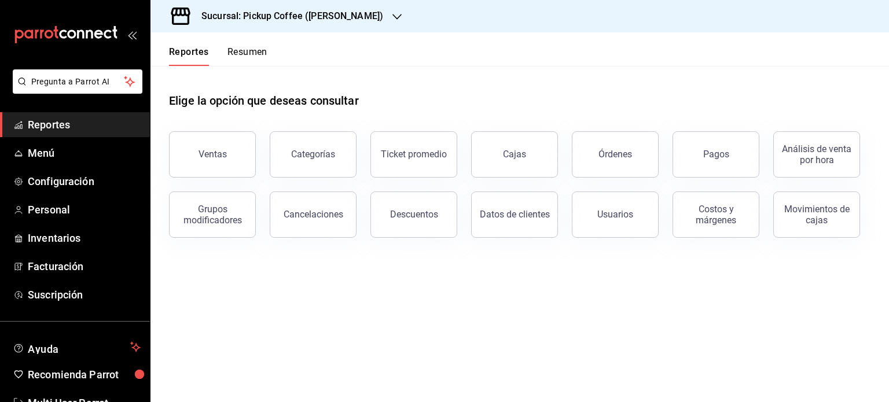
click at [366, 13] on h3 "Sucursal: Pickup Coffee ([PERSON_NAME])" at bounding box center [287, 16] width 191 height 14
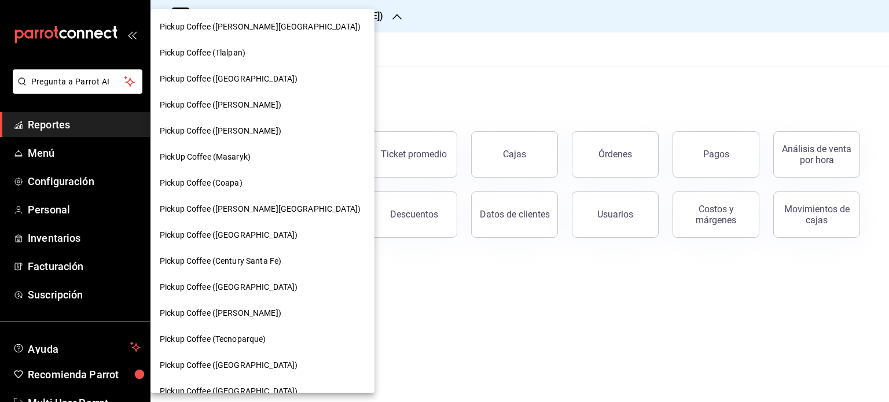
click at [293, 136] on div "Pickup Coffee ([PERSON_NAME])" at bounding box center [262, 131] width 205 height 12
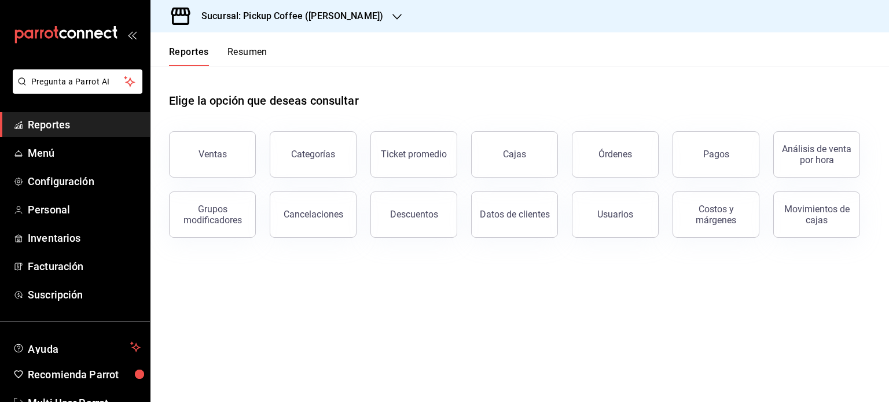
click at [352, 9] on div "Sucursal: Pickup Coffee ([PERSON_NAME])" at bounding box center [283, 16] width 246 height 32
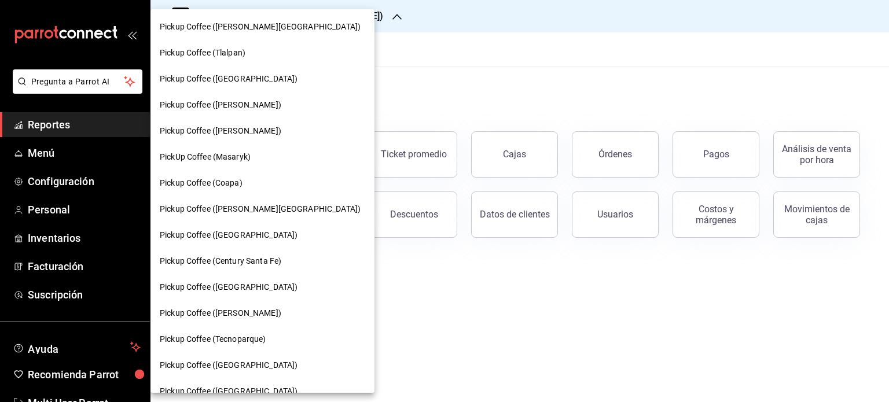
click at [252, 61] on div "Pickup Coffee (Tlalpan)" at bounding box center [262, 53] width 224 height 26
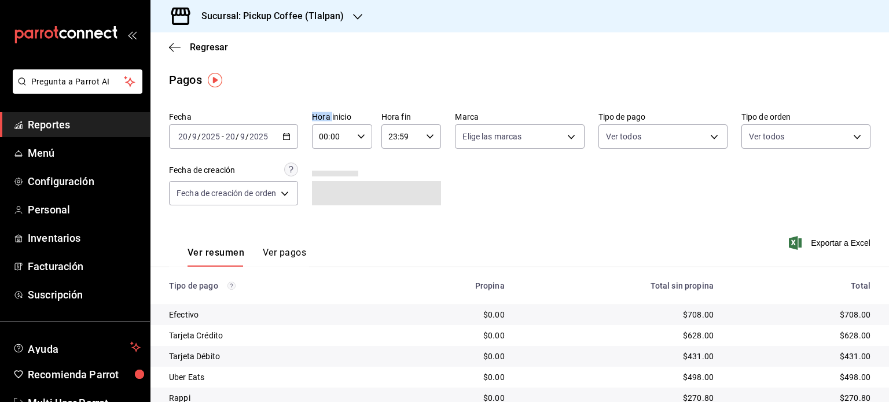
click at [292, 138] on div "[DATE] [DATE] - [DATE] [DATE]" at bounding box center [233, 136] width 129 height 24
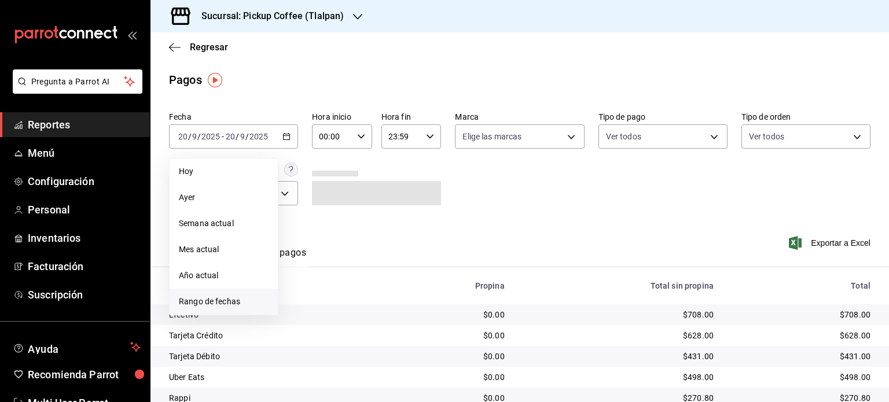
click at [237, 300] on span "Rango de fechas" at bounding box center [224, 302] width 90 height 12
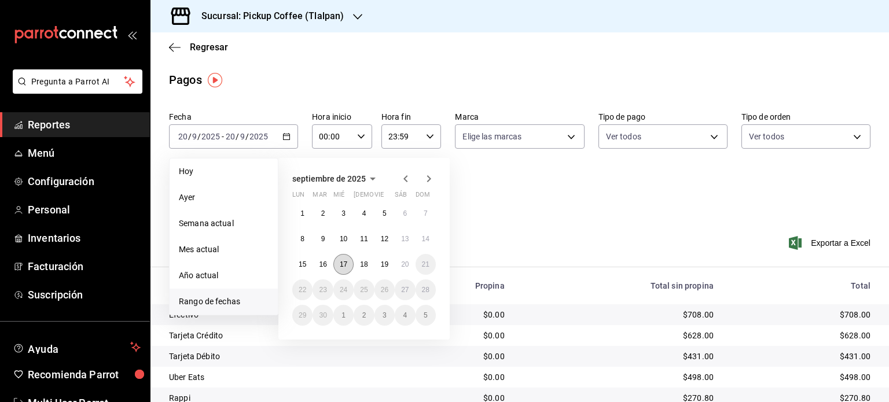
click at [342, 267] on abbr "17" at bounding box center [344, 264] width 8 height 8
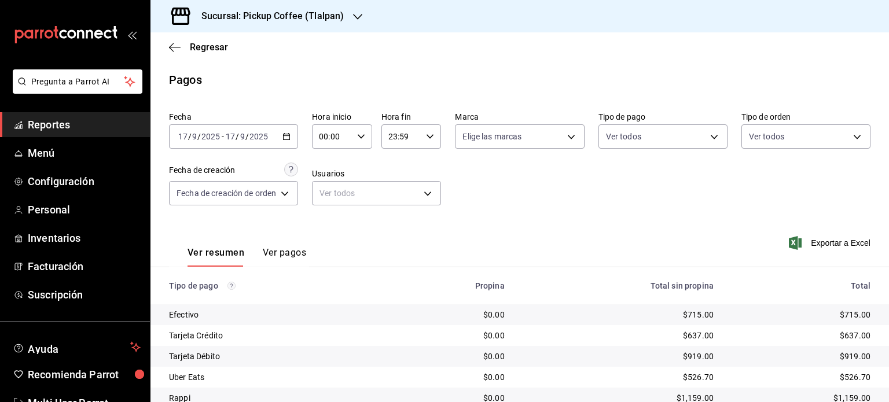
scroll to position [67, 0]
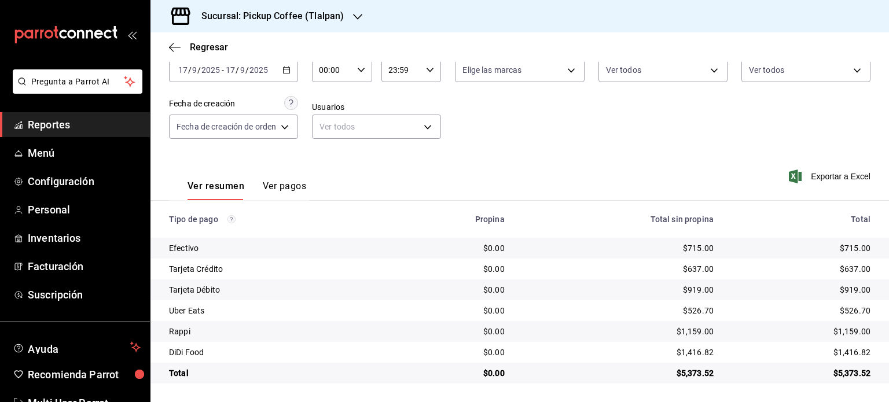
click at [321, 10] on h3 "Sucursal: Pickup Coffee (Tlalpan)" at bounding box center [268, 16] width 152 height 14
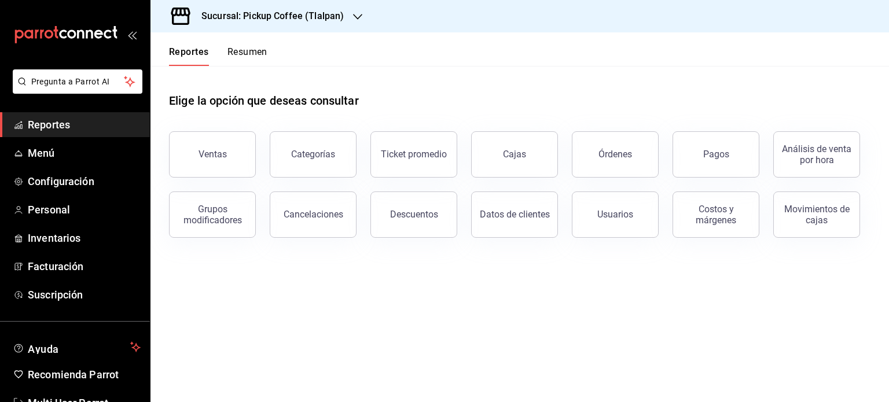
click at [337, 23] on h3 "Sucursal: Pickup Coffee (Tlalpan)" at bounding box center [268, 16] width 152 height 14
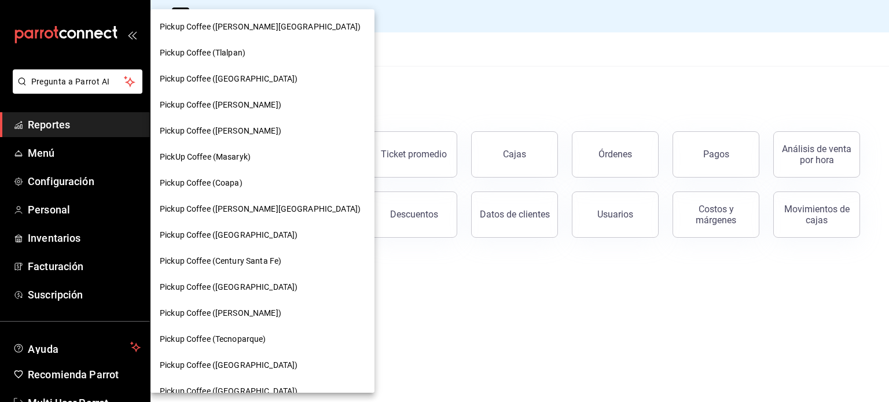
click at [266, 183] on div "Pickup Coffee (Coapa)" at bounding box center [262, 183] width 205 height 12
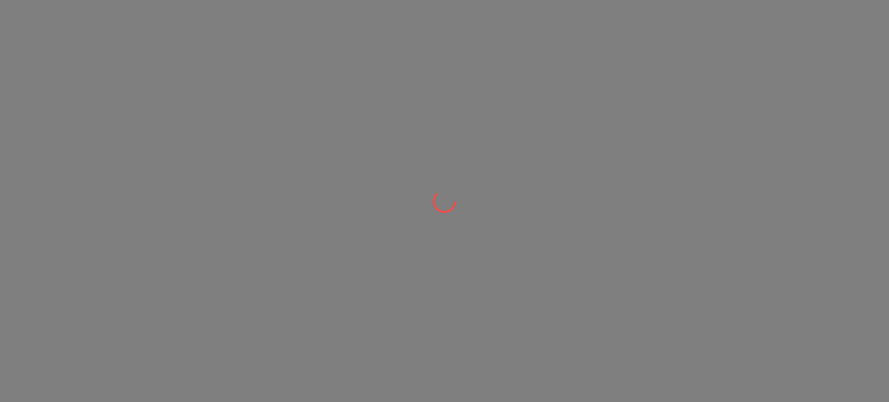
click at [266, 183] on div at bounding box center [444, 201] width 889 height 402
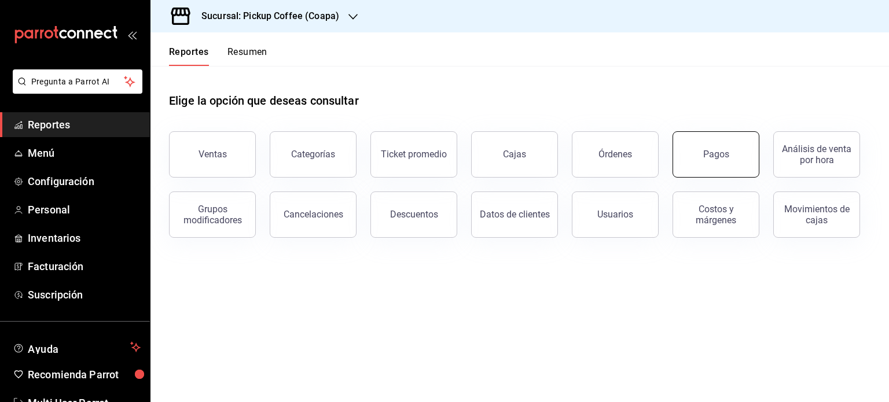
click at [715, 152] on div "Pagos" at bounding box center [716, 154] width 26 height 11
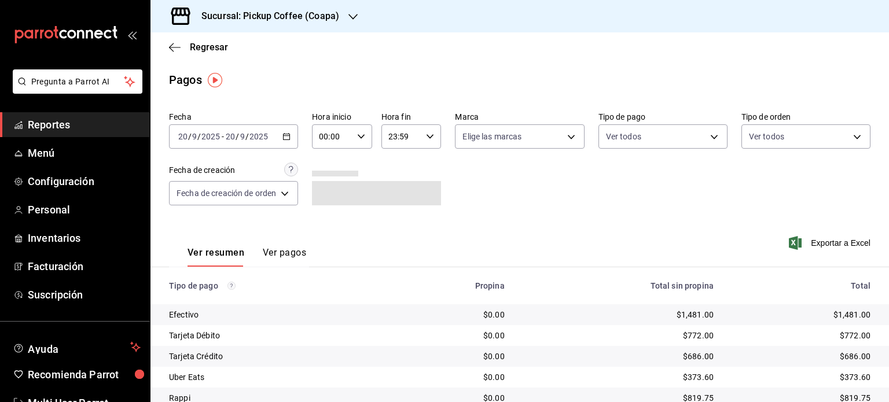
click at [288, 137] on icon "button" at bounding box center [286, 136] width 8 height 8
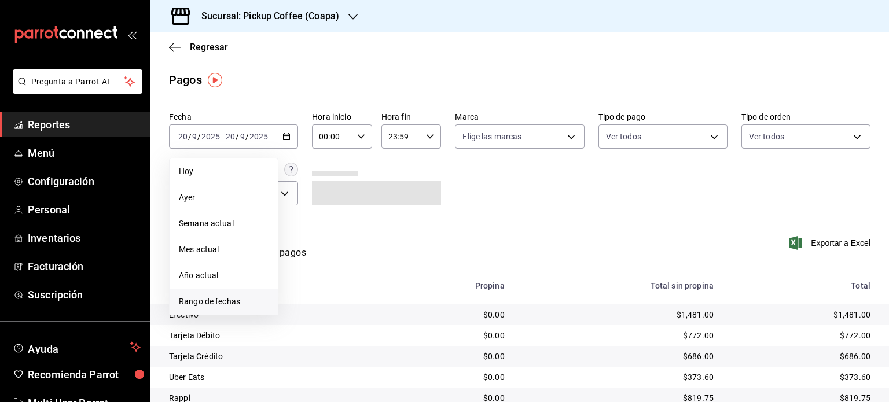
click at [237, 298] on span "Rango de fechas" at bounding box center [224, 302] width 90 height 12
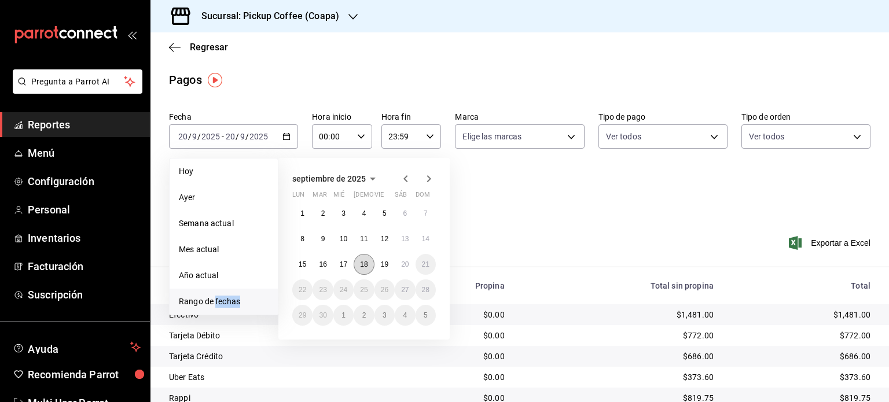
click at [365, 268] on button "18" at bounding box center [364, 264] width 20 height 21
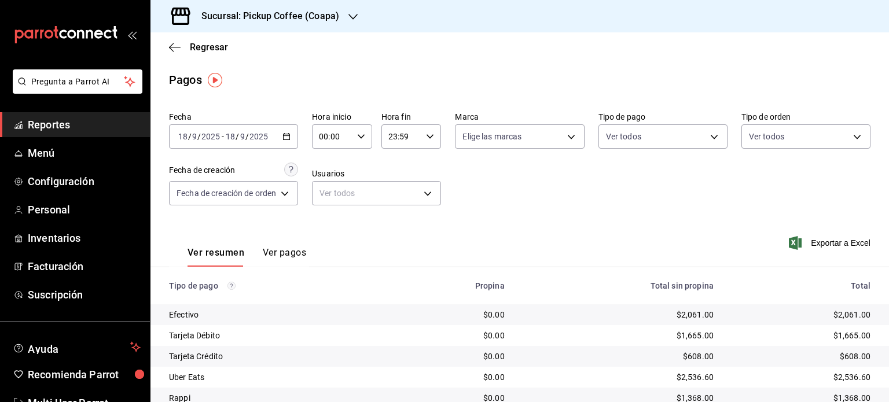
click at [345, 23] on div "Sucursal: Pickup Coffee (Coapa)" at bounding box center [261, 16] width 203 height 32
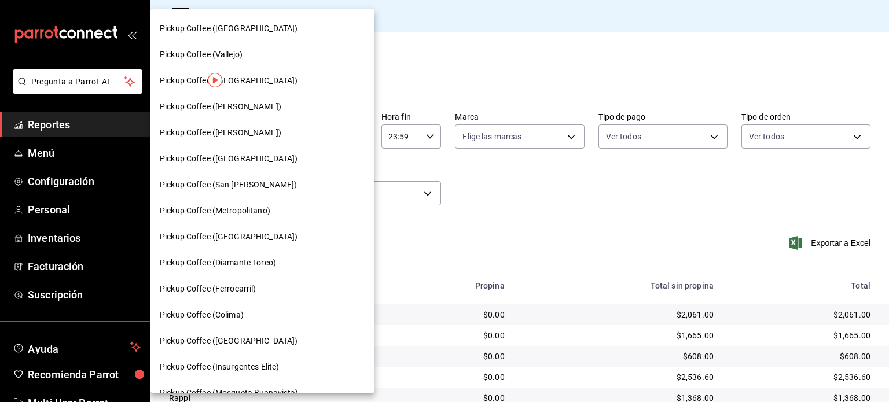
scroll to position [399, 0]
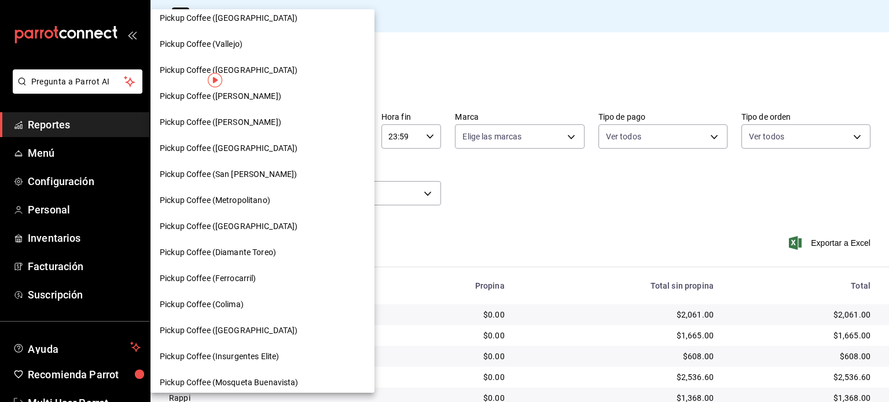
click at [263, 173] on span "Pickup Coffee (San [PERSON_NAME])" at bounding box center [228, 174] width 137 height 12
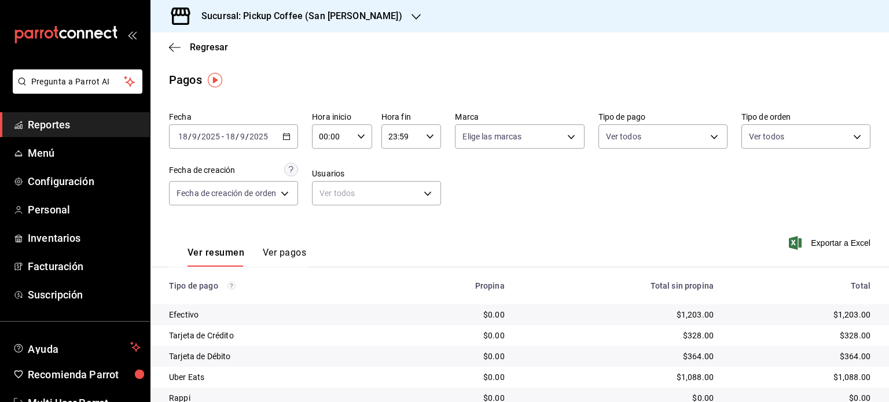
click at [375, 17] on div "Sucursal: Pickup Coffee (San Jeronimo)" at bounding box center [293, 16] width 266 height 32
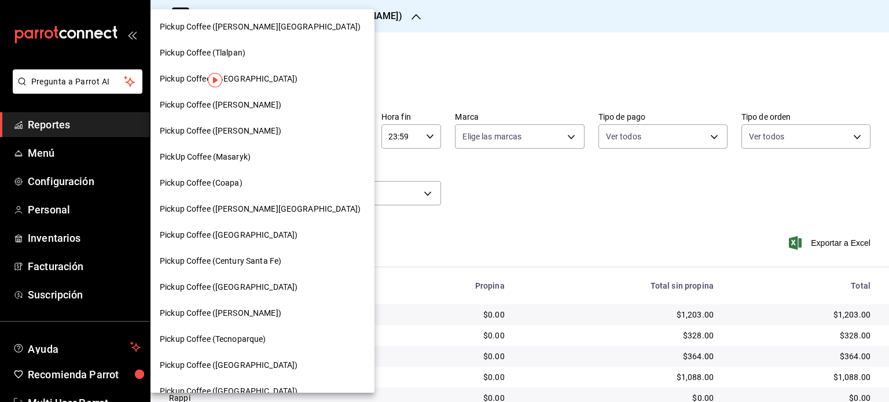
click at [264, 248] on div "Pickup Coffee (Century Santa Fe)" at bounding box center [262, 261] width 224 height 26
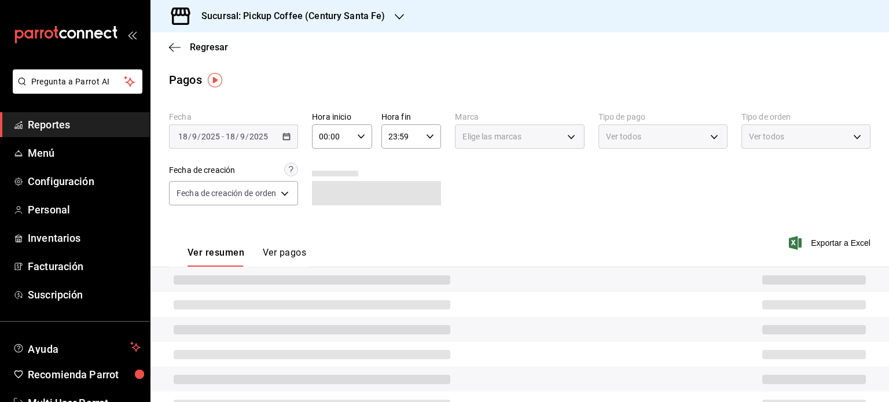
click at [368, 20] on h3 "Sucursal: Pickup Coffee (Century Santa Fe)" at bounding box center [288, 16] width 193 height 14
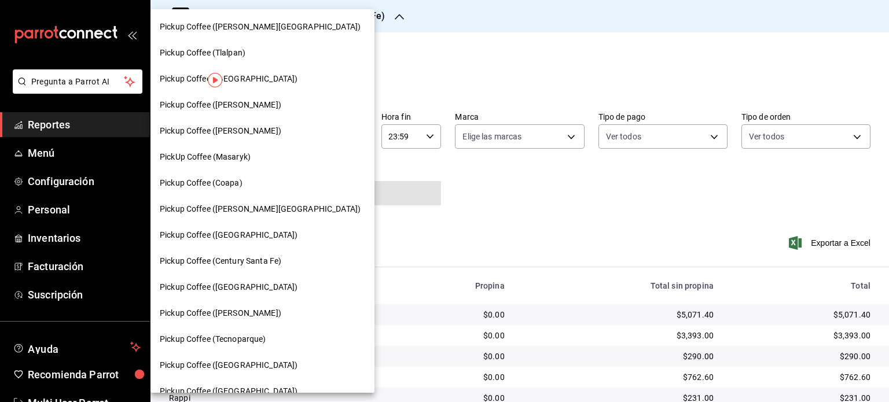
click at [236, 235] on span "Pickup Coffee ([GEOGRAPHIC_DATA])" at bounding box center [229, 235] width 138 height 12
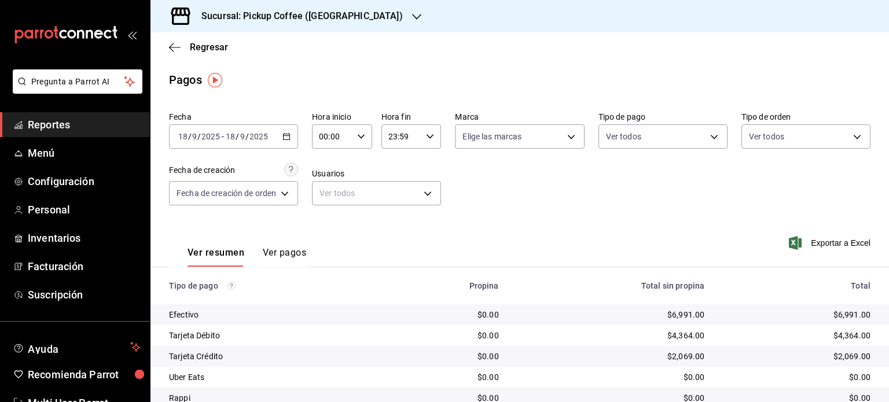
click at [341, 20] on div "Sucursal: Pickup Coffee (UNAM)" at bounding box center [293, 16] width 266 height 32
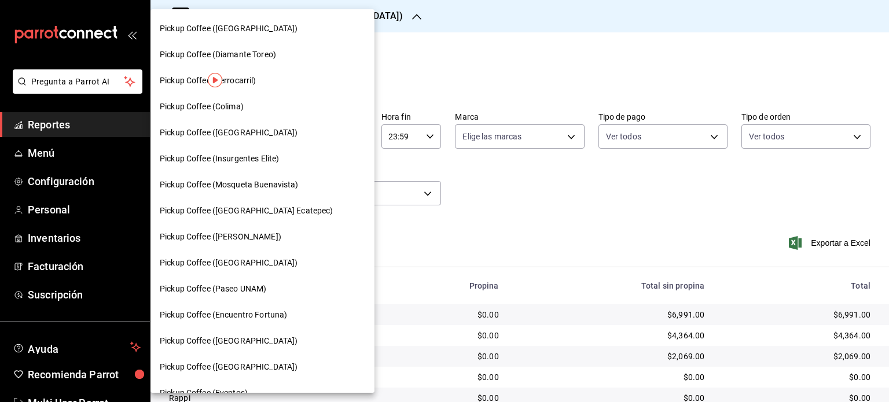
scroll to position [615, 0]
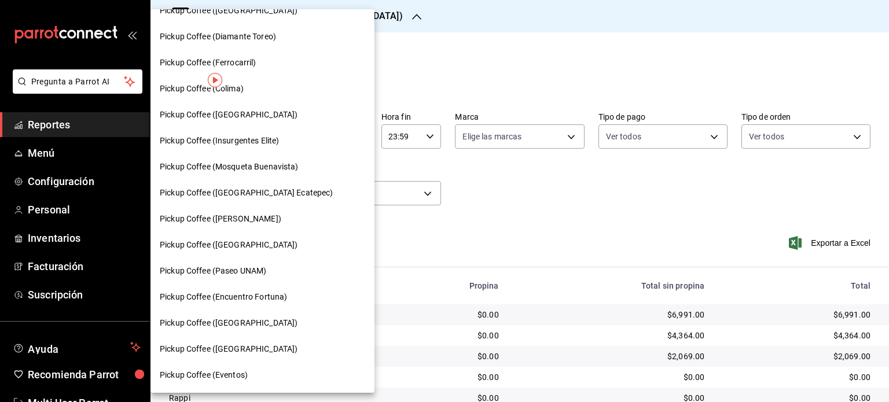
click at [252, 274] on span "Pickup Coffee (Paseo UNAM)" at bounding box center [213, 271] width 106 height 12
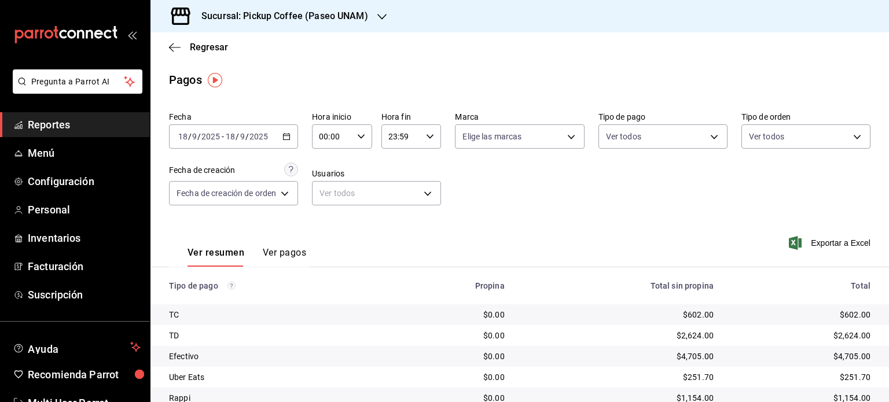
click at [361, 27] on div "Sucursal: Pickup Coffee (Paseo UNAM)" at bounding box center [275, 16] width 231 height 32
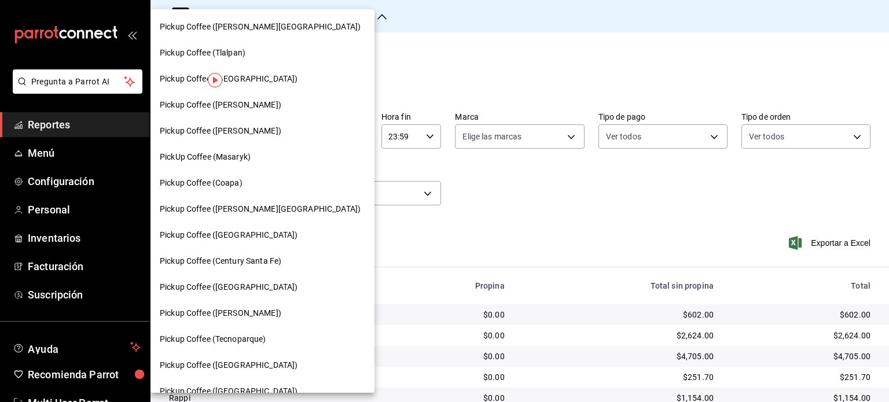
click at [361, 27] on div at bounding box center [444, 201] width 889 height 402
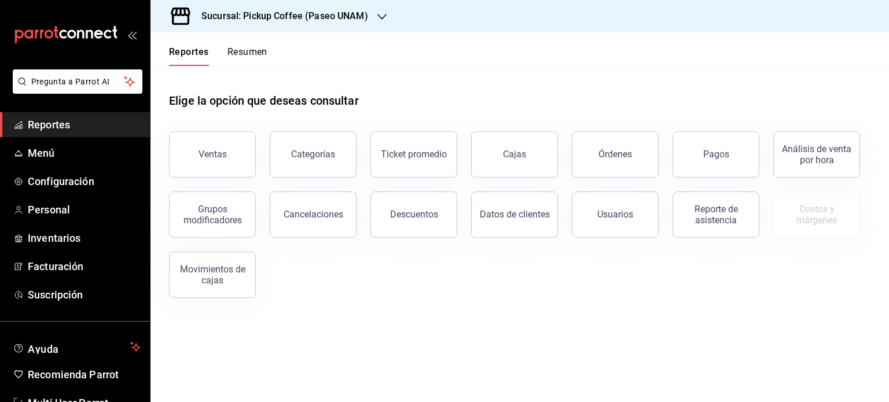
click at [359, 9] on h3 "Sucursal: Pickup Coffee (Paseo UNAM)" at bounding box center [280, 16] width 176 height 14
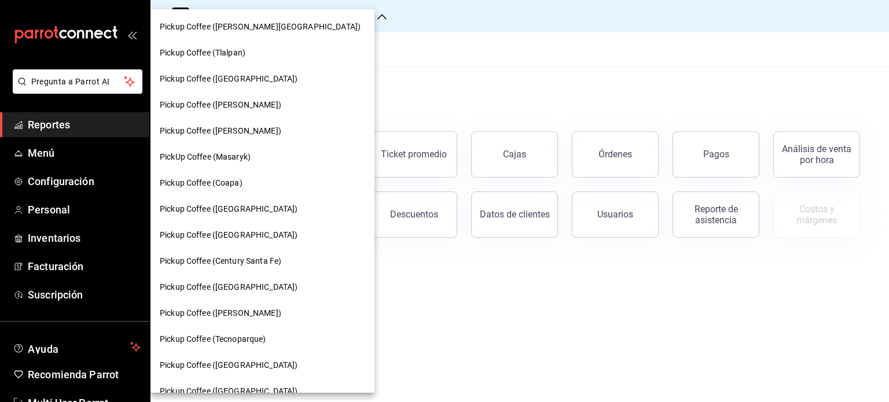
click at [282, 112] on div "Pickup Coffee ([PERSON_NAME])" at bounding box center [262, 105] width 224 height 26
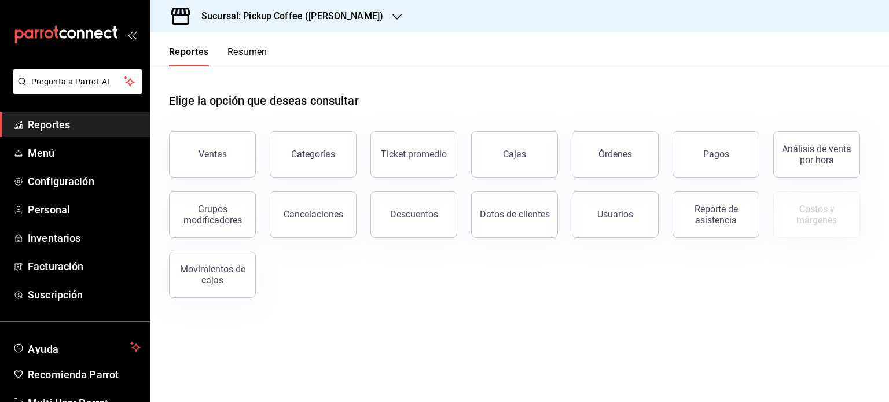
click at [710, 139] on button "Pagos" at bounding box center [715, 154] width 87 height 46
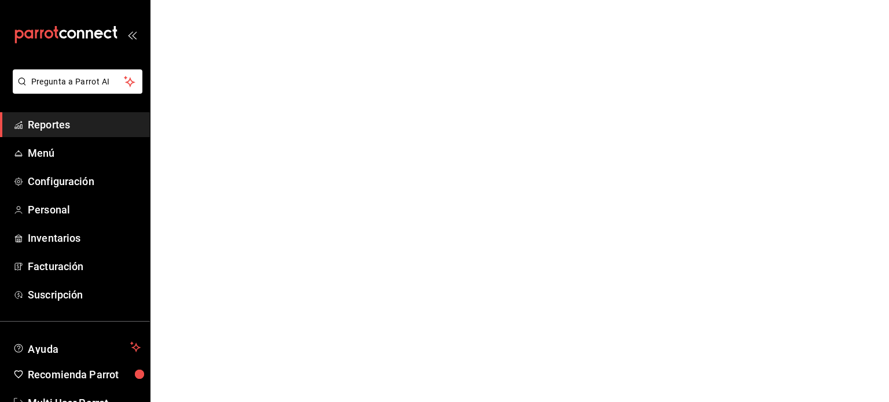
click at [716, 0] on html "Pregunta a Parrot AI Reportes Menú Configuración Personal Inventarios Facturaci…" at bounding box center [444, 0] width 889 height 0
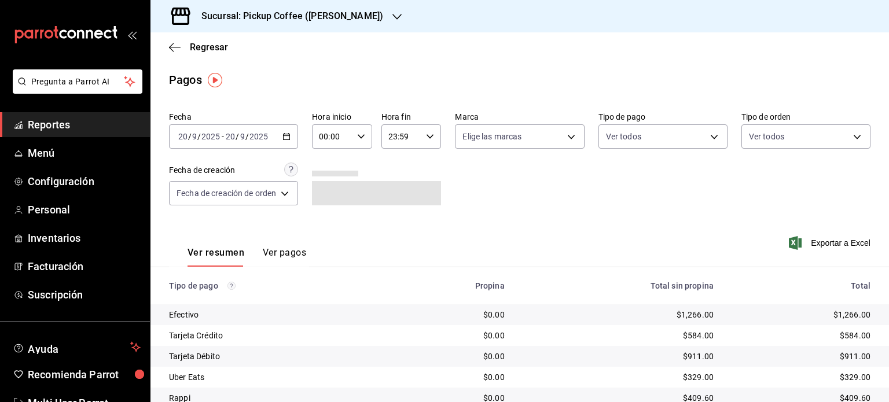
click at [292, 135] on div "[DATE] [DATE] - [DATE] [DATE]" at bounding box center [233, 136] width 129 height 24
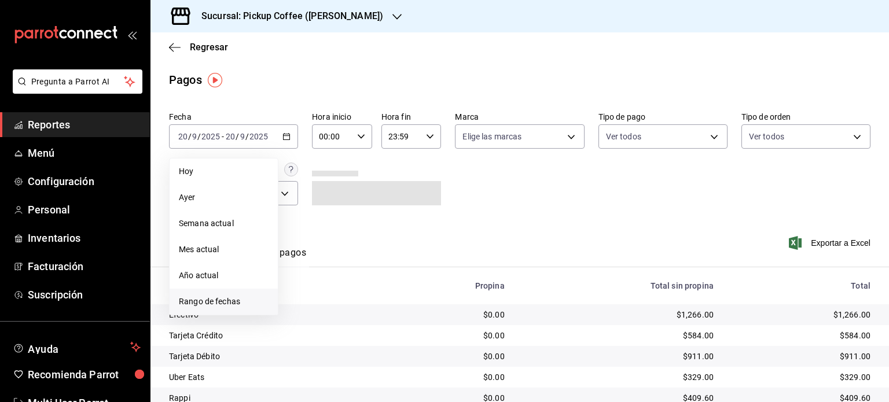
click at [231, 298] on span "Rango de fechas" at bounding box center [224, 302] width 90 height 12
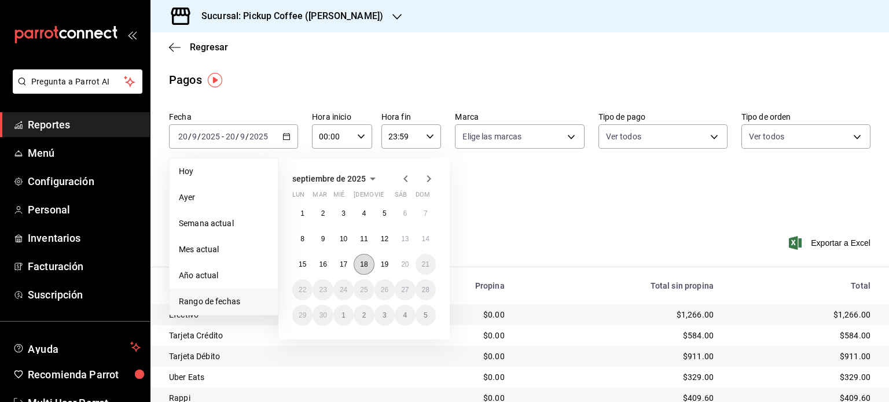
click at [362, 262] on abbr "18" at bounding box center [364, 264] width 8 height 8
click at [362, 262] on div "Ver resumen Ver pagos Exportar a Excel" at bounding box center [519, 249] width 738 height 61
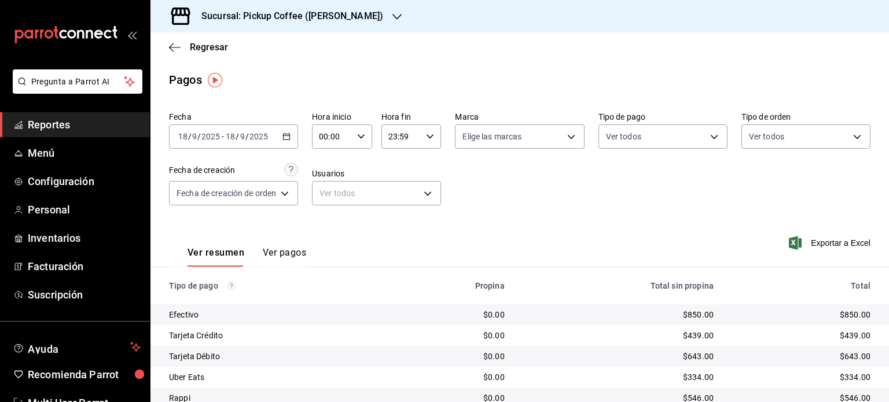
click at [370, 14] on div "Sucursal: Pickup Coffee ([PERSON_NAME])" at bounding box center [283, 16] width 246 height 32
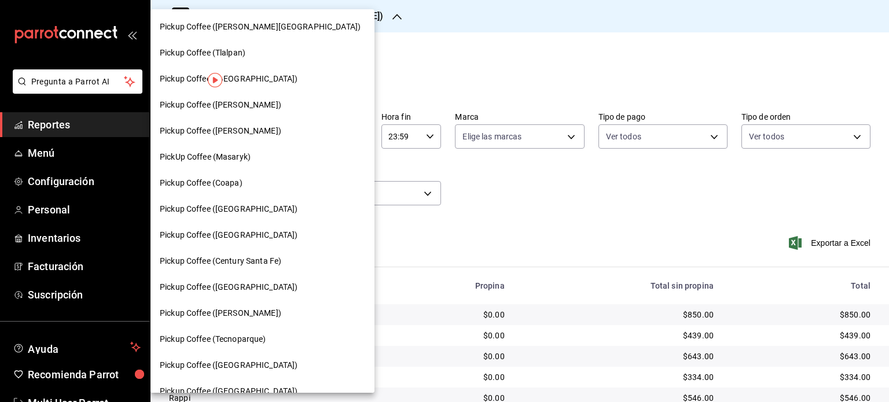
click at [264, 58] on div "Pickup Coffee (Tlalpan)" at bounding box center [262, 53] width 205 height 12
